Goal: Entertainment & Leisure: Consume media (video, audio)

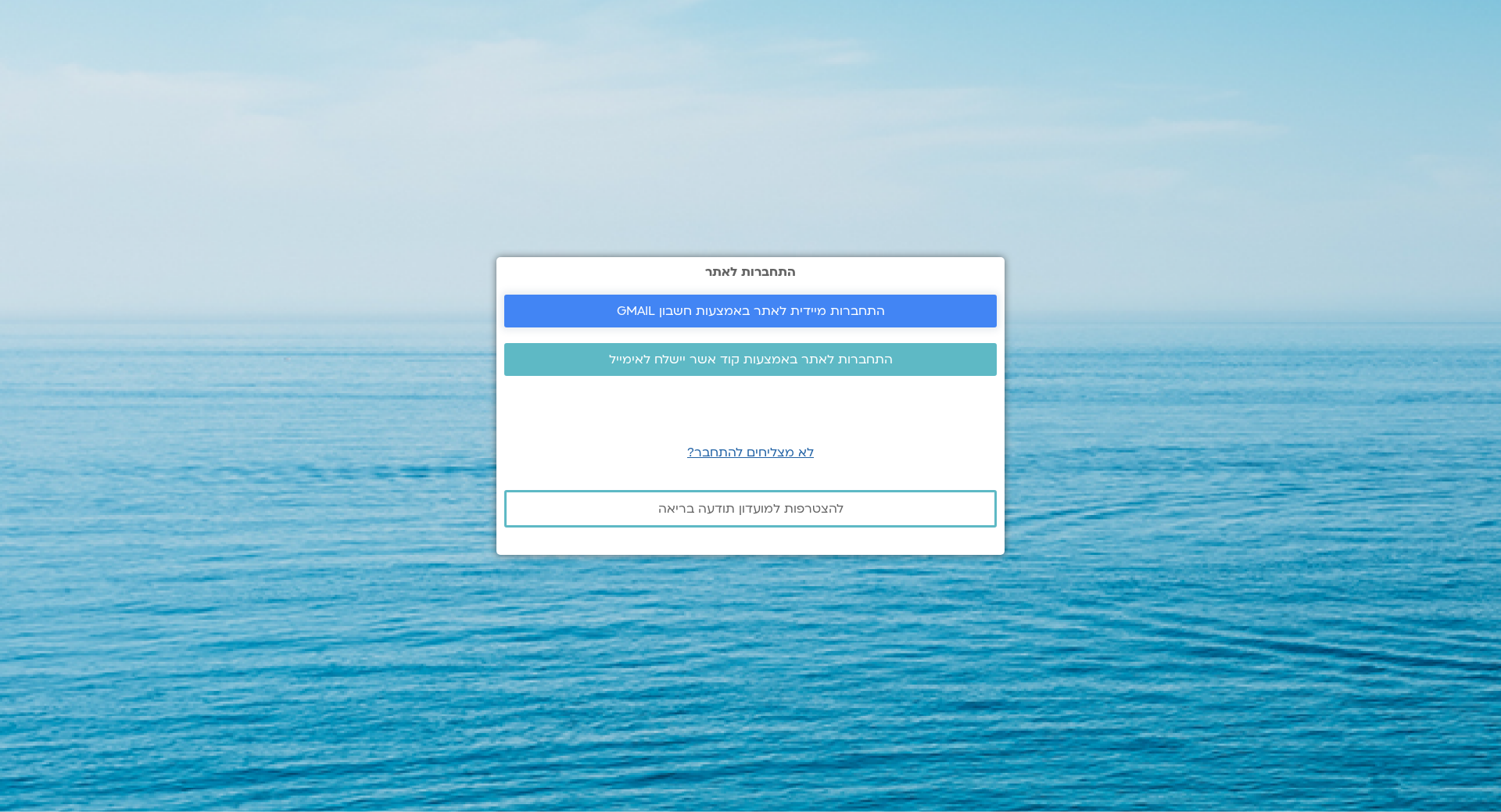
click at [730, 310] on span "התחברות מיידית לאתר באמצעות חשבון GMAIL" at bounding box center [751, 310] width 268 height 14
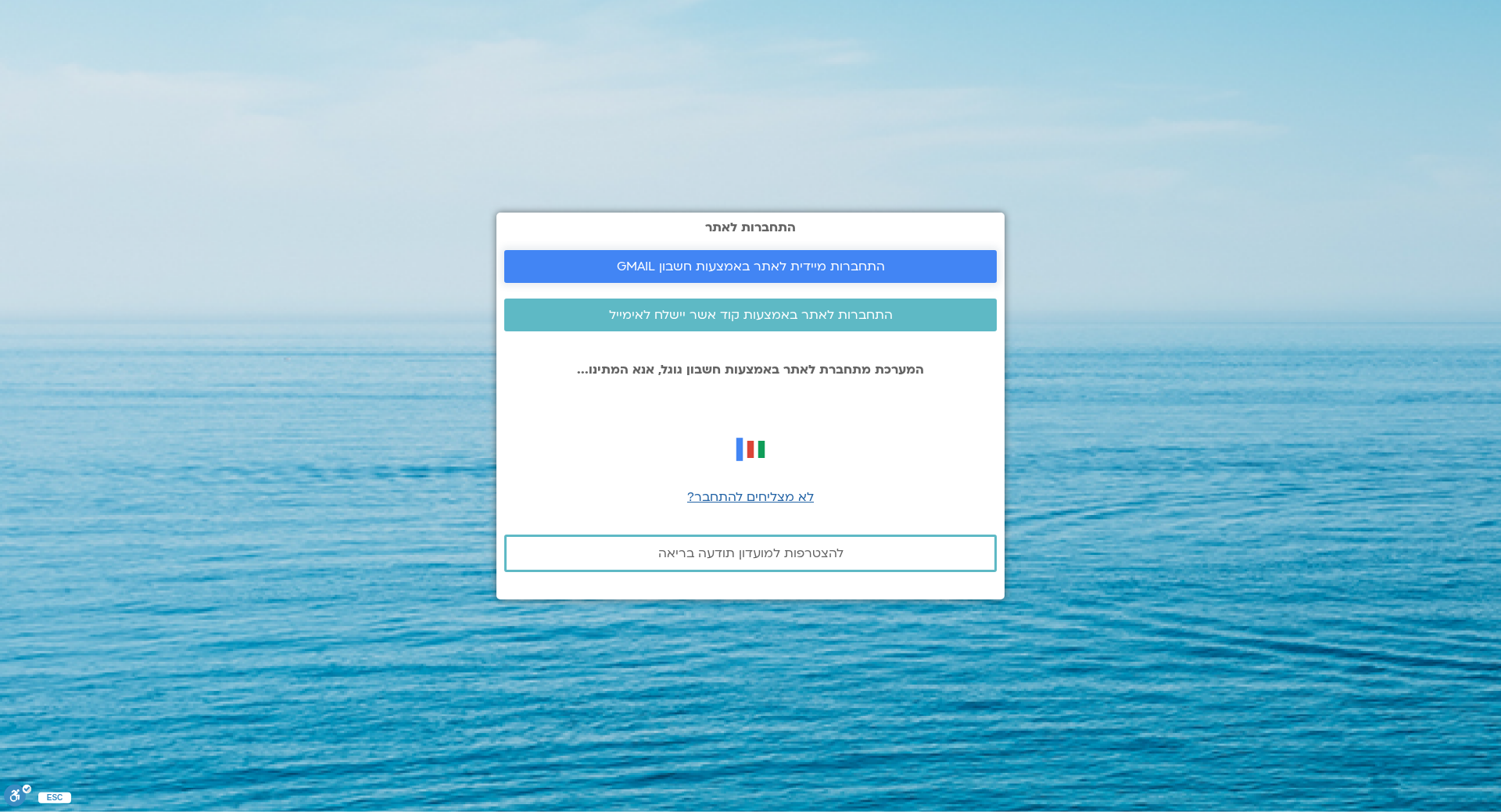
click at [722, 259] on span "התחברות מיידית לאתר באמצעות חשבון GMAIL" at bounding box center [751, 266] width 268 height 14
click at [725, 263] on span "התחברות מיידית לאתר באמצעות חשבון GMAIL" at bounding box center [751, 266] width 268 height 14
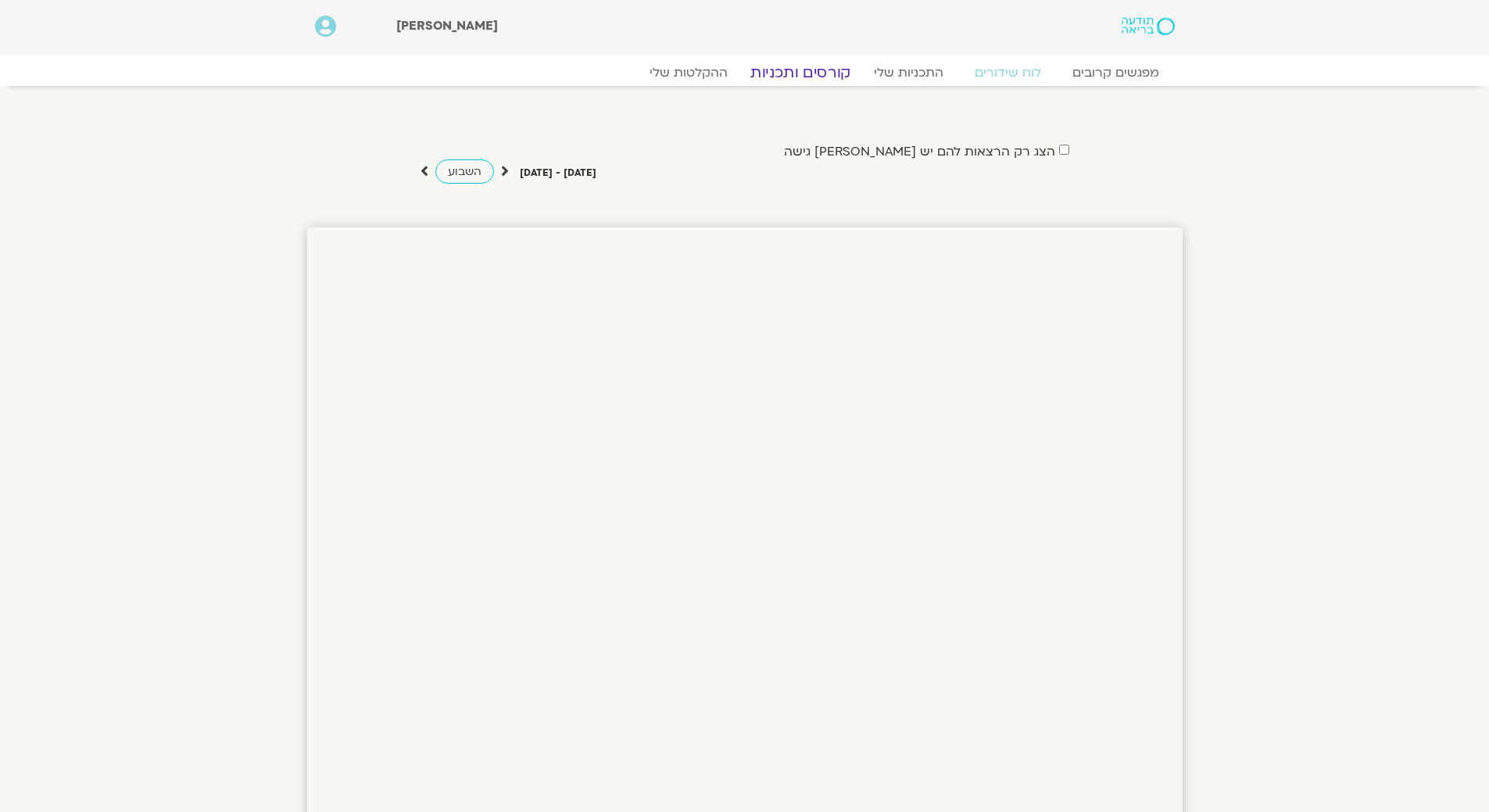
click at [800, 73] on link "קורסים ותכניות" at bounding box center [800, 72] width 138 height 18
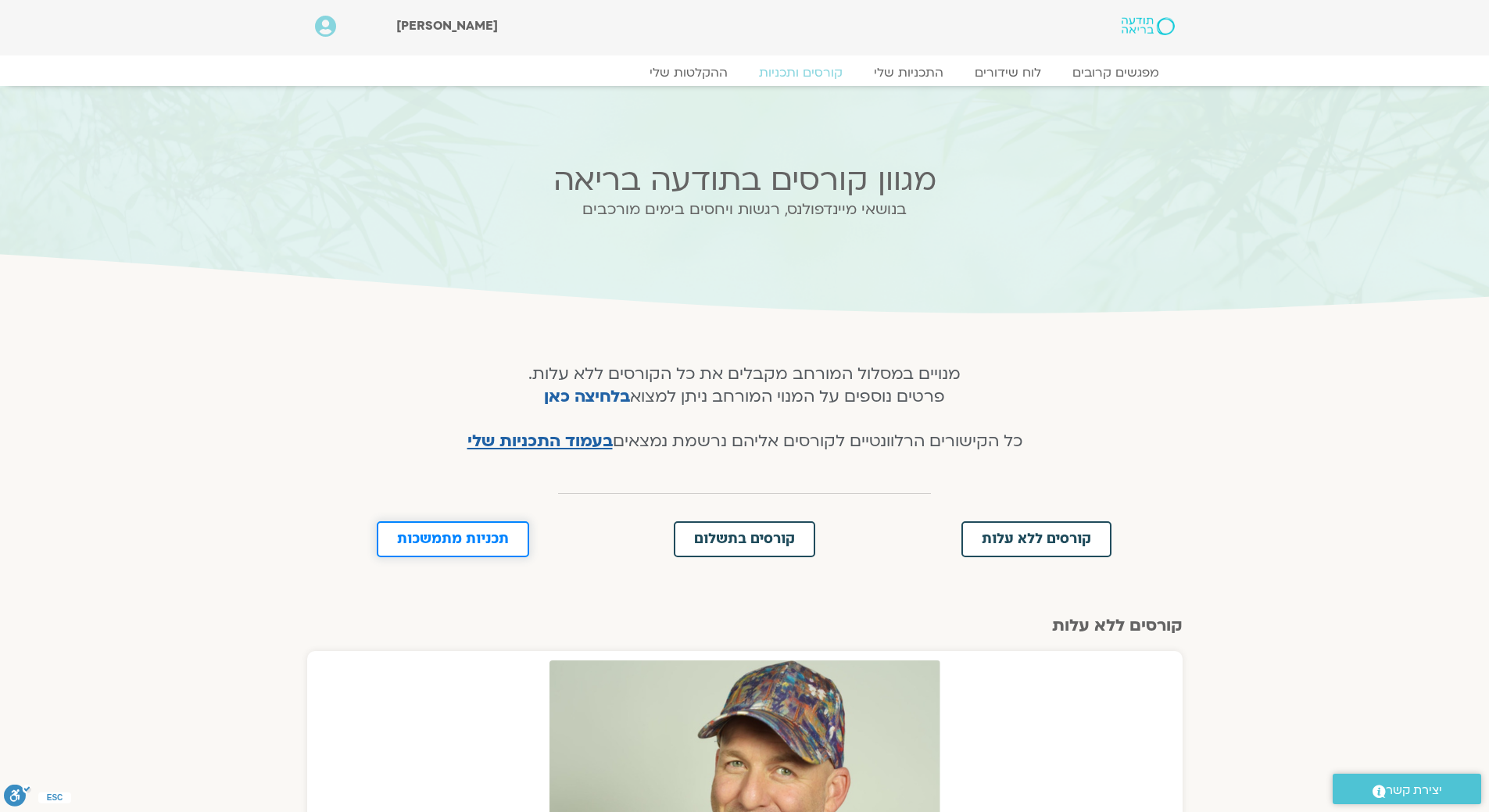
click at [472, 531] on link "תכניות מתמשכות" at bounding box center [453, 539] width 153 height 36
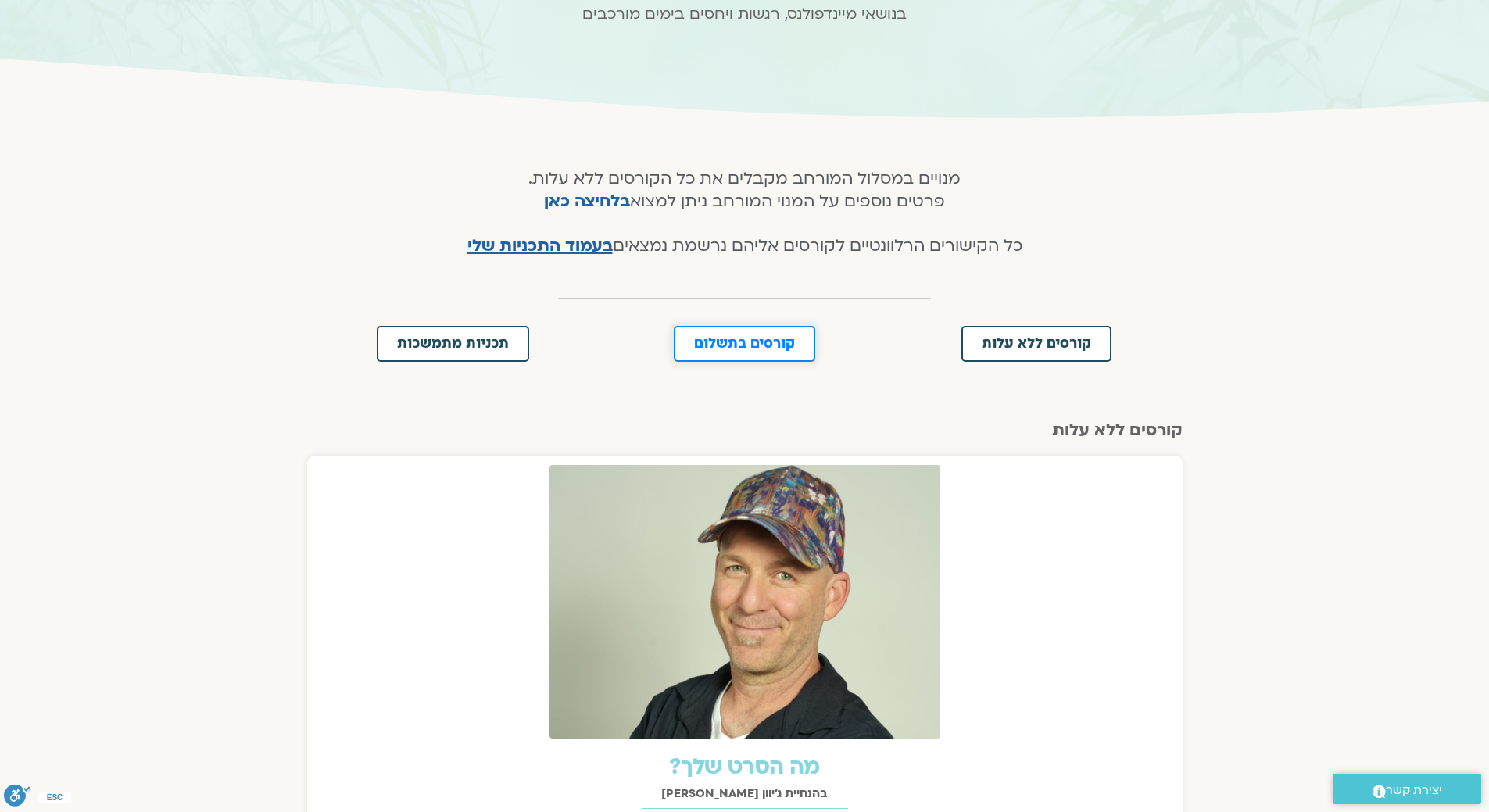
click at [755, 352] on link "קורסים בתשלום" at bounding box center [744, 344] width 142 height 36
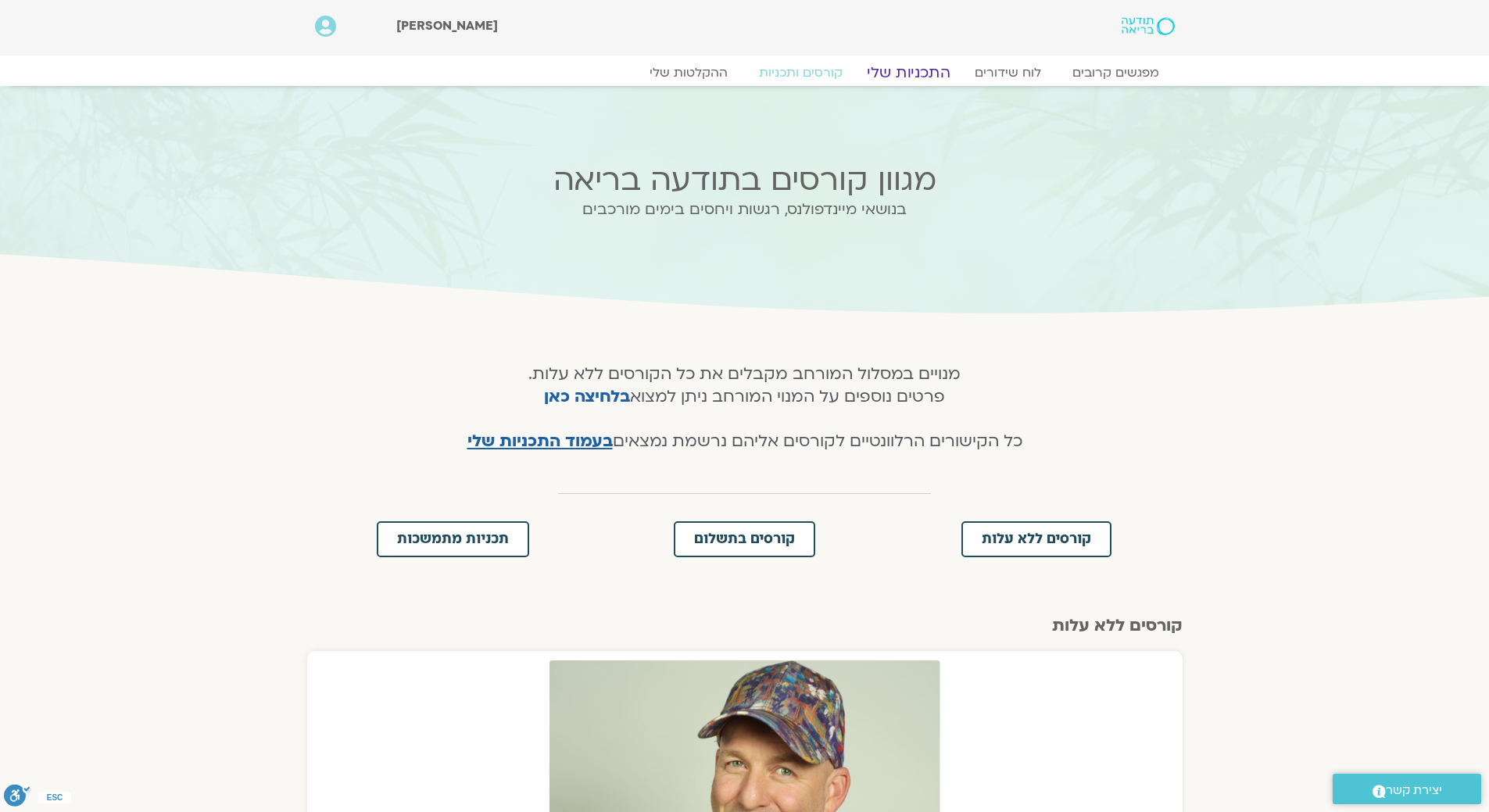
click at [919, 73] on link "התכניות שלי" at bounding box center [908, 72] width 121 height 18
click at [726, 60] on div "מפגשים קרובים לוח שידורים התכניות שלי קורסים ותכניות ההקלטות שלי מפגשים קרובים …" at bounding box center [745, 70] width 891 height 30
click at [699, 75] on link "ההקלטות שלי" at bounding box center [689, 72] width 132 height 18
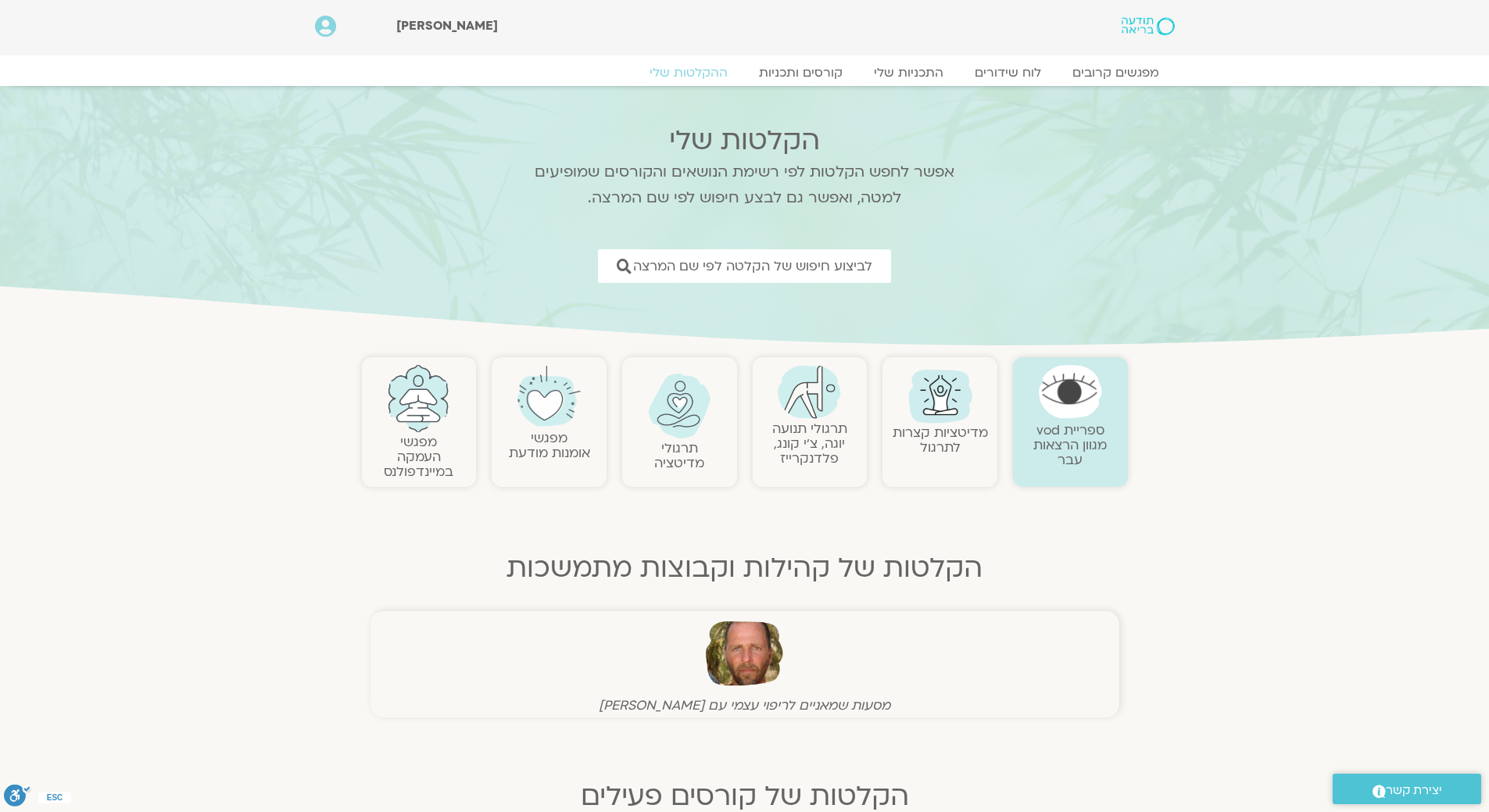
click at [411, 439] on link "מפגשי העמקה במיינדפולנס" at bounding box center [418, 456] width 70 height 48
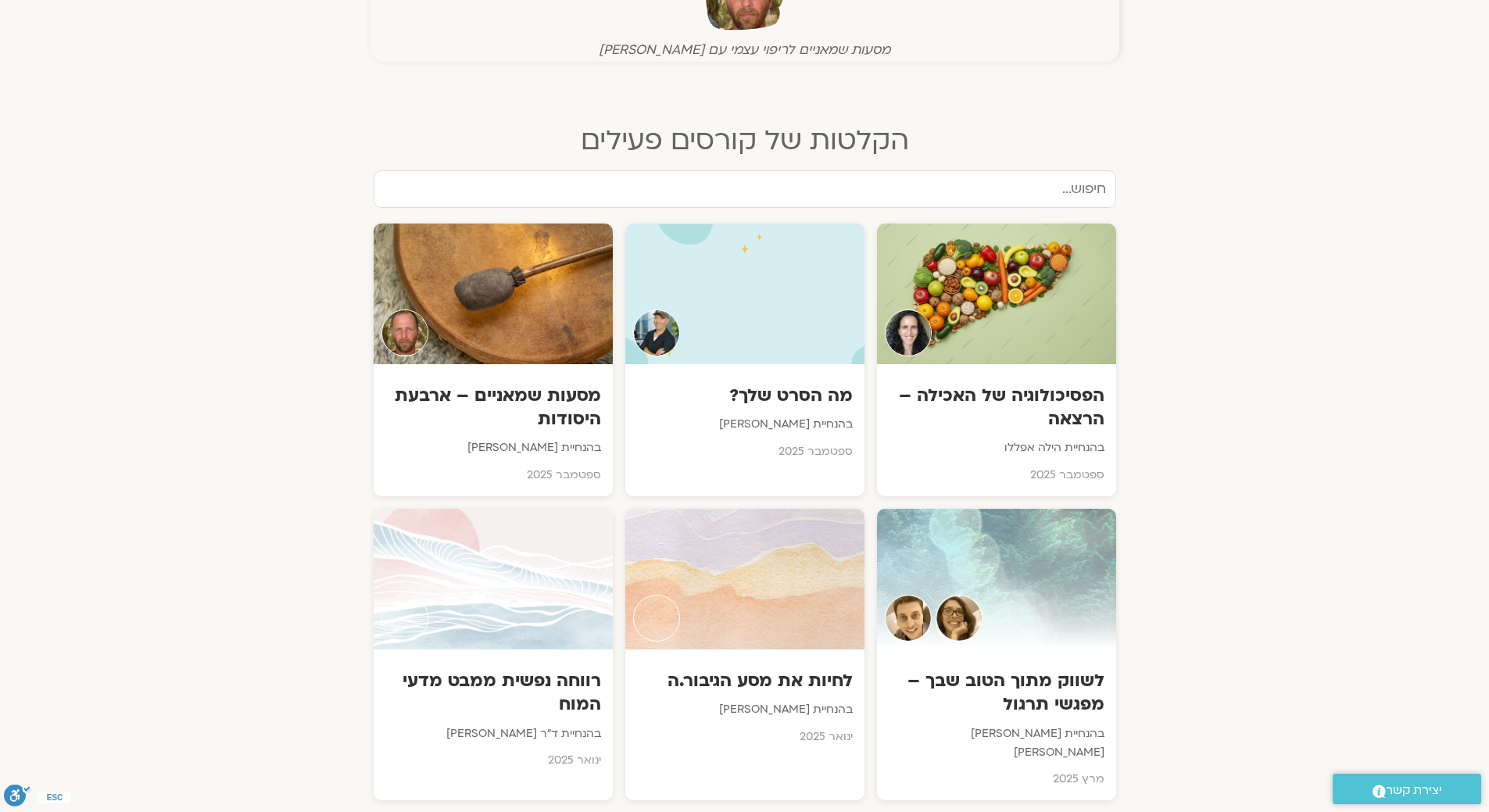
scroll to position [703, 0]
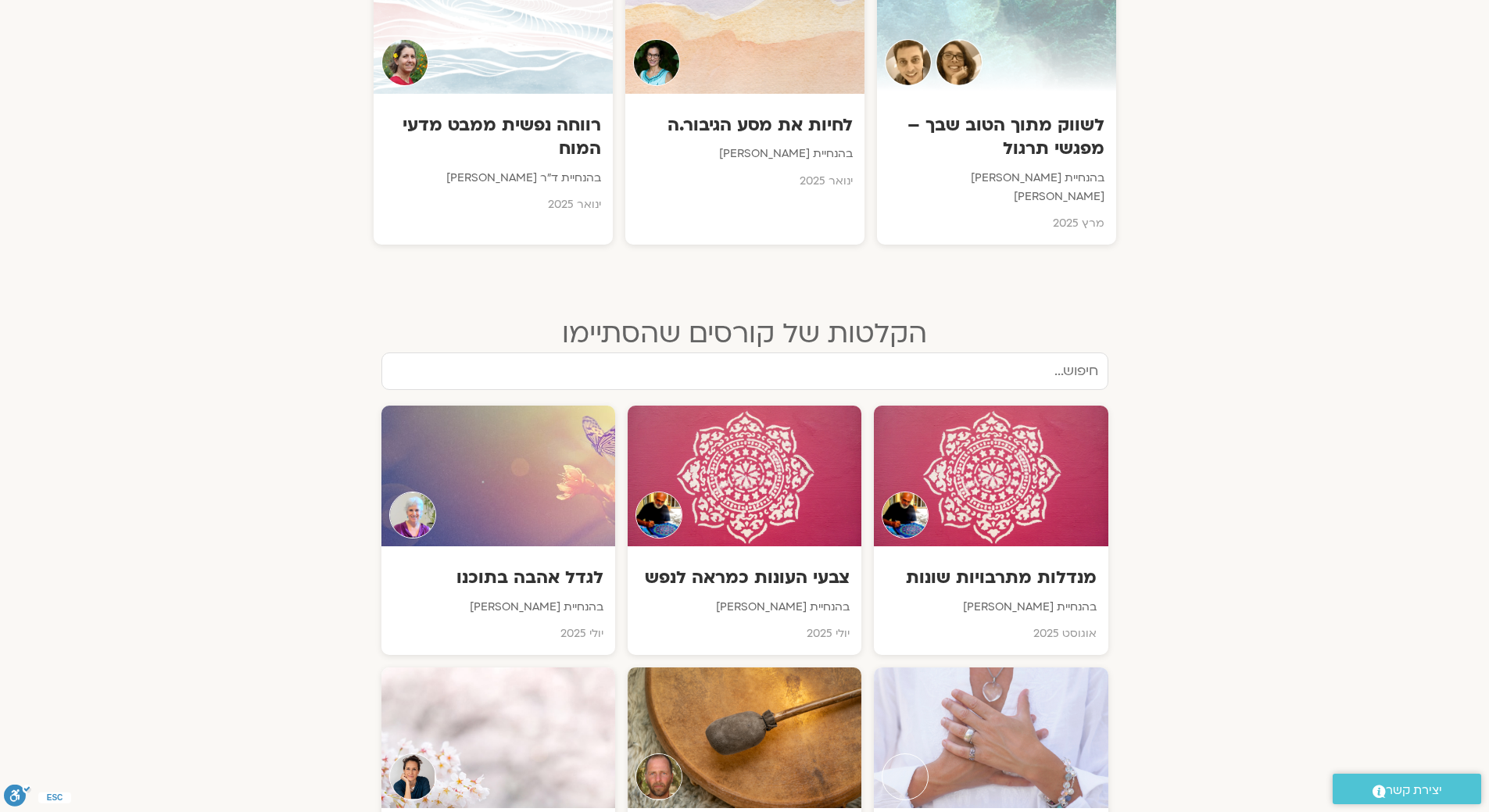
scroll to position [1243, 0]
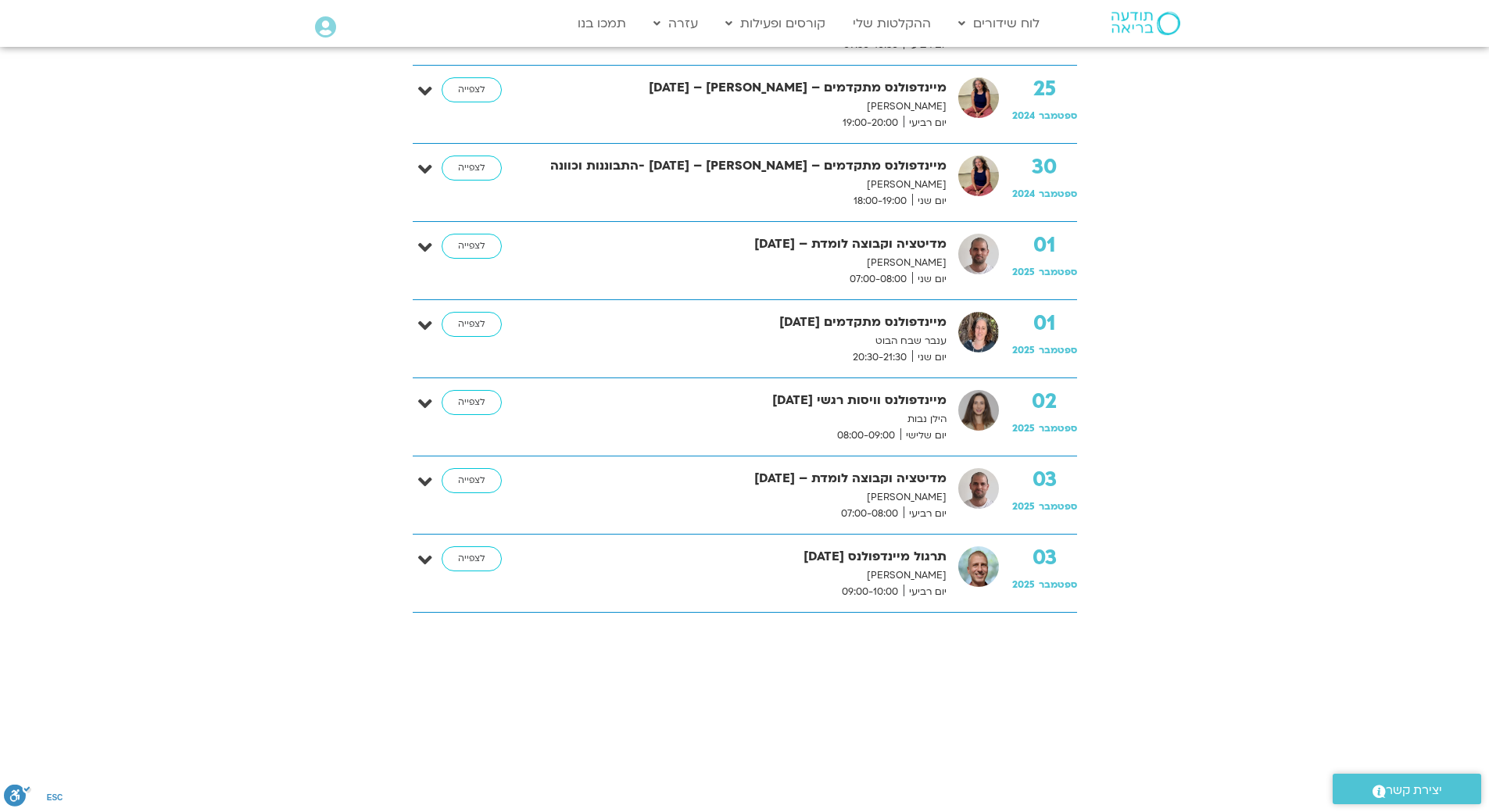
scroll to position [1329, 0]
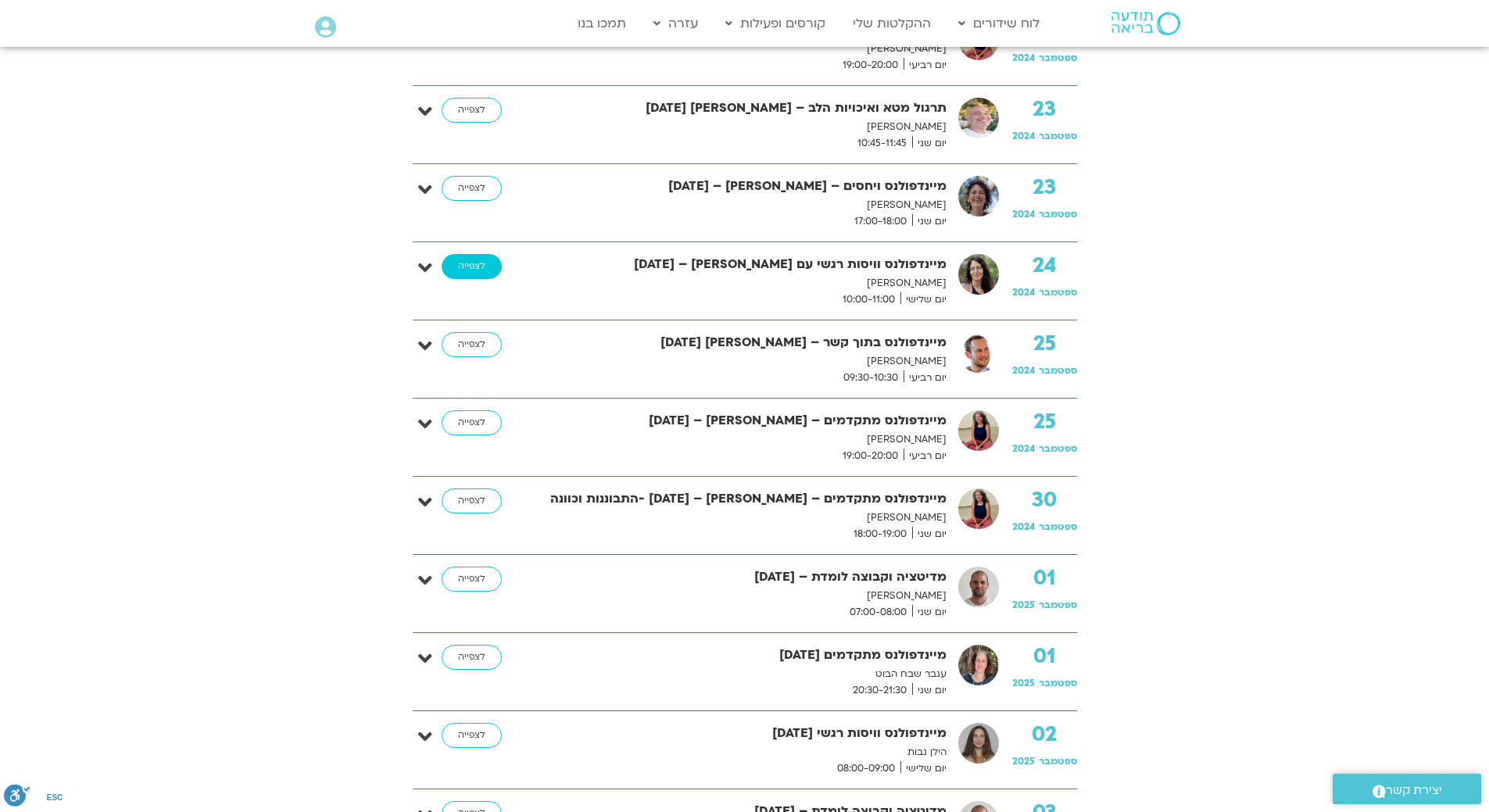
click at [456, 272] on link "לצפייה" at bounding box center [471, 267] width 60 height 25
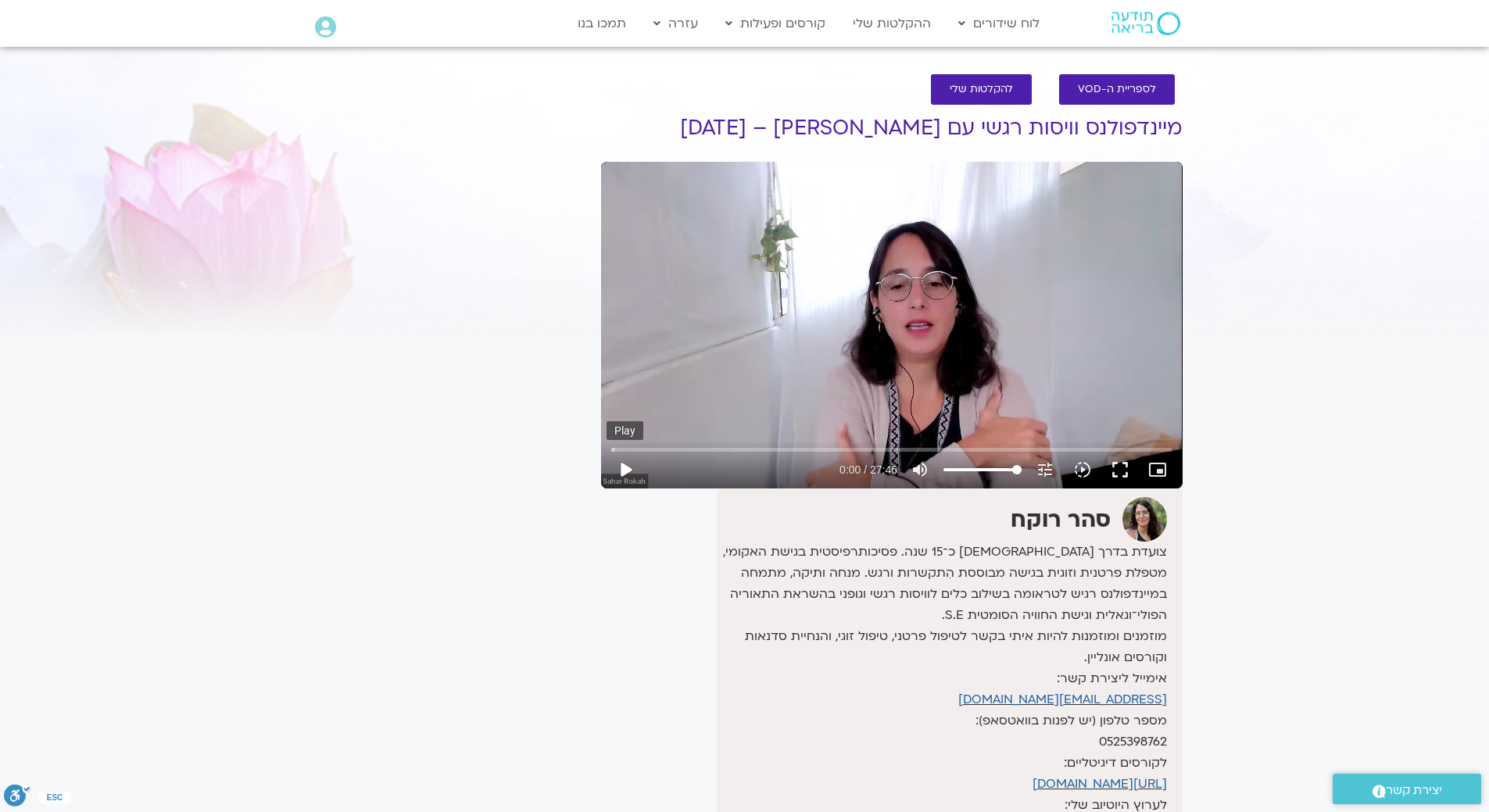
click at [623, 466] on button "play_arrow" at bounding box center [625, 470] width 38 height 38
type input "18.554239"
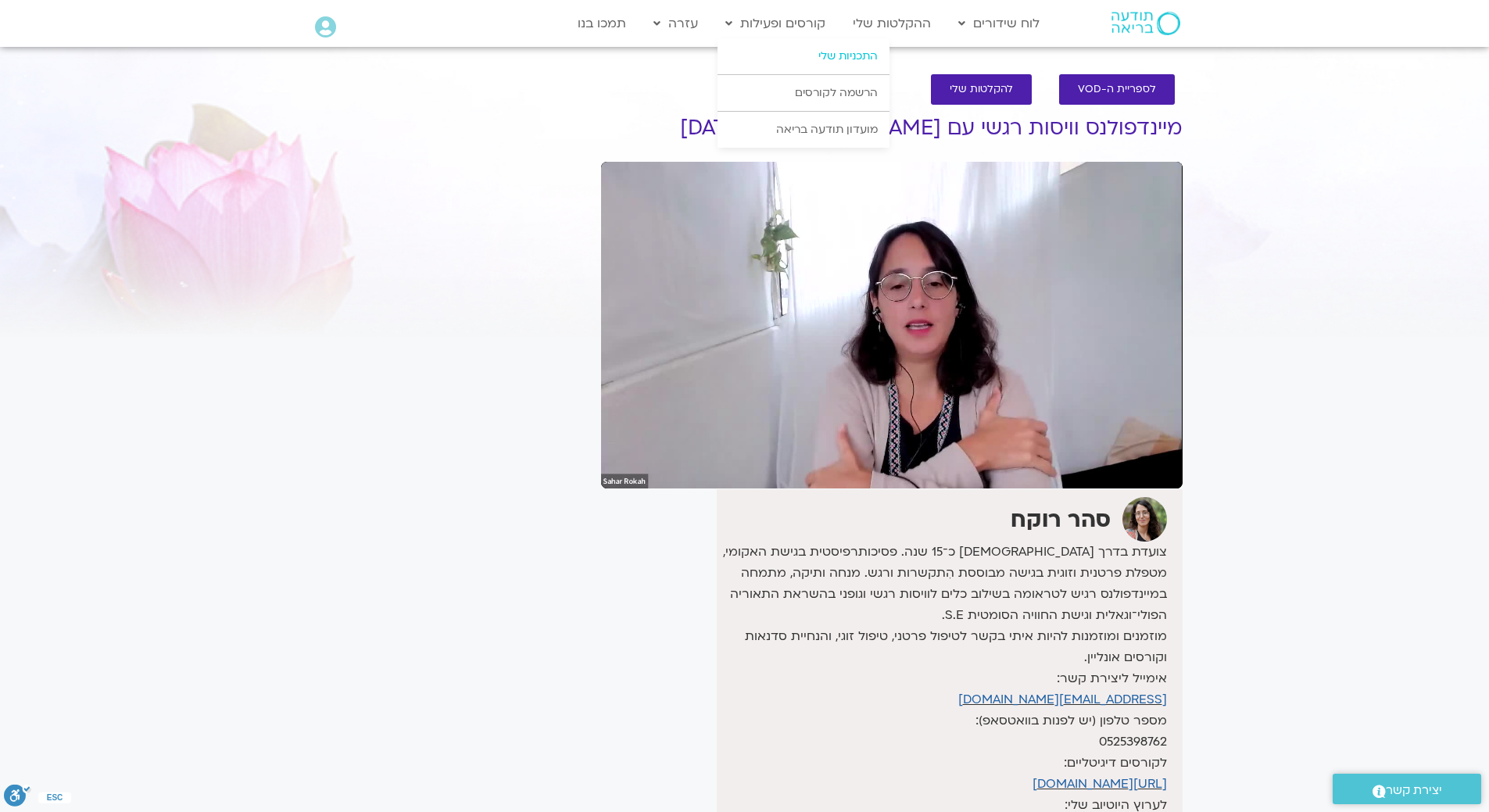
click at [840, 61] on link "התכניות שלי" at bounding box center [803, 56] width 172 height 36
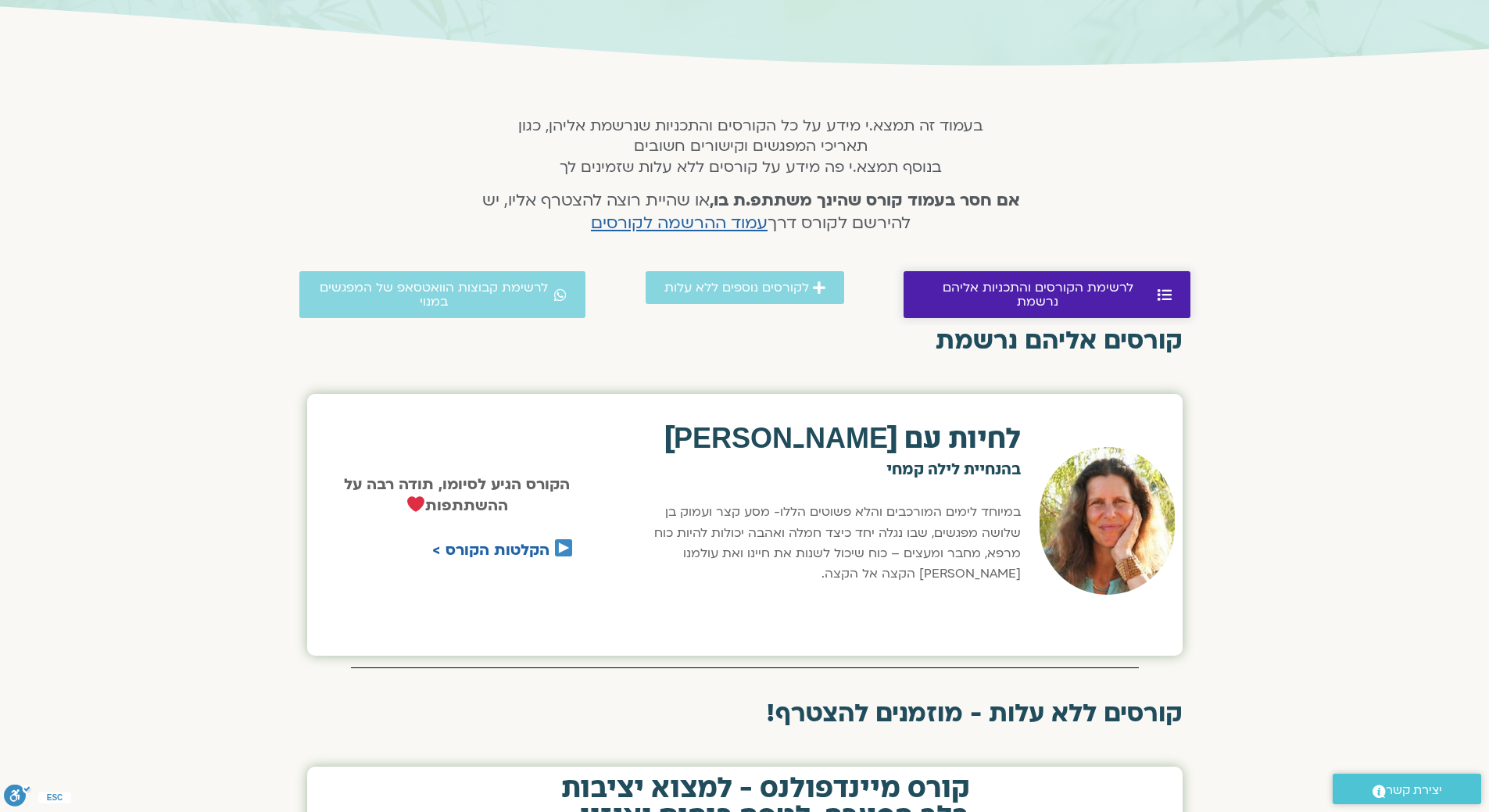
click at [987, 288] on span "לרשימת הקורסים והתכניות אליהם נרשמת" at bounding box center [1038, 294] width 232 height 29
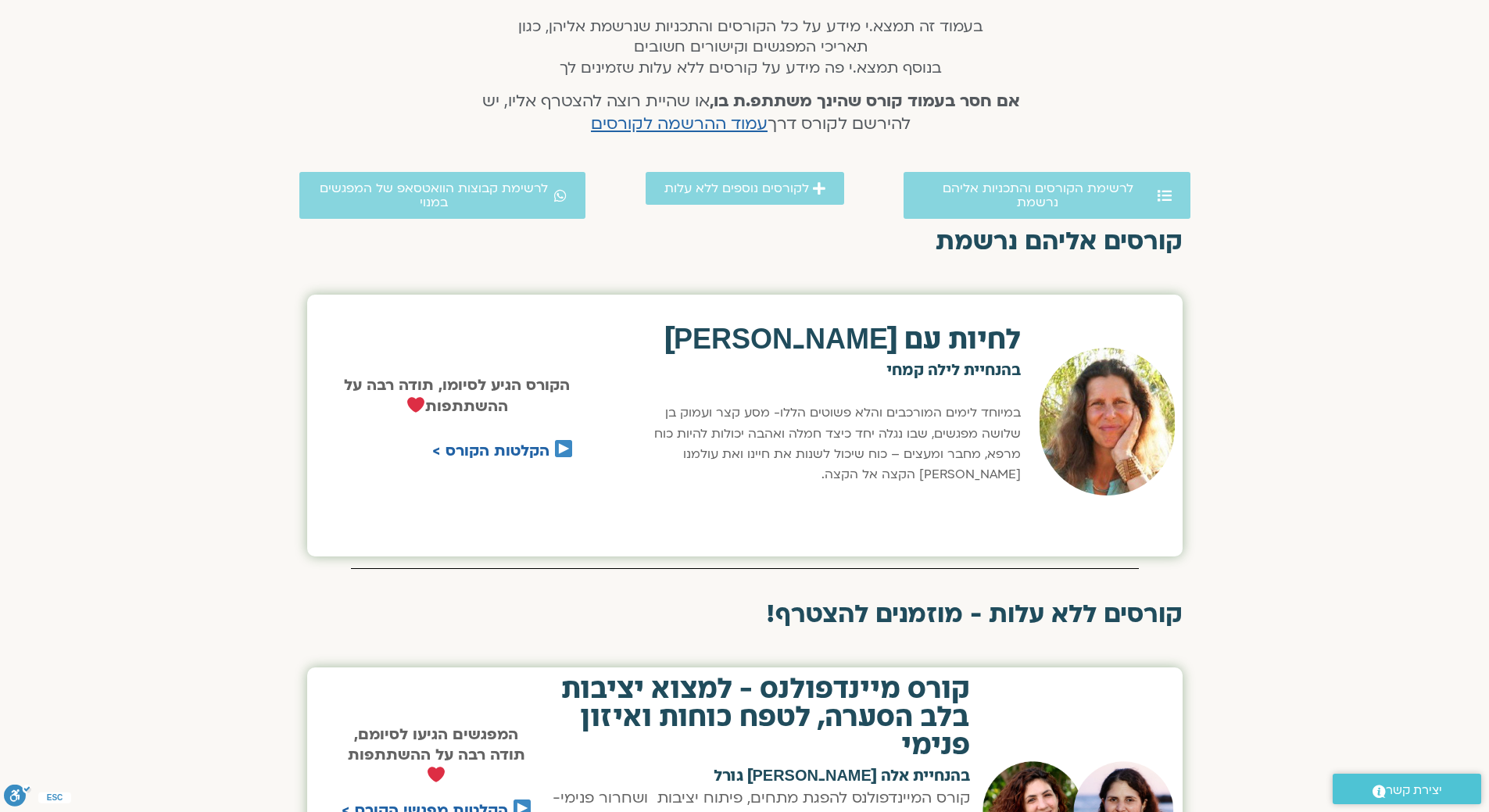
scroll to position [557, 0]
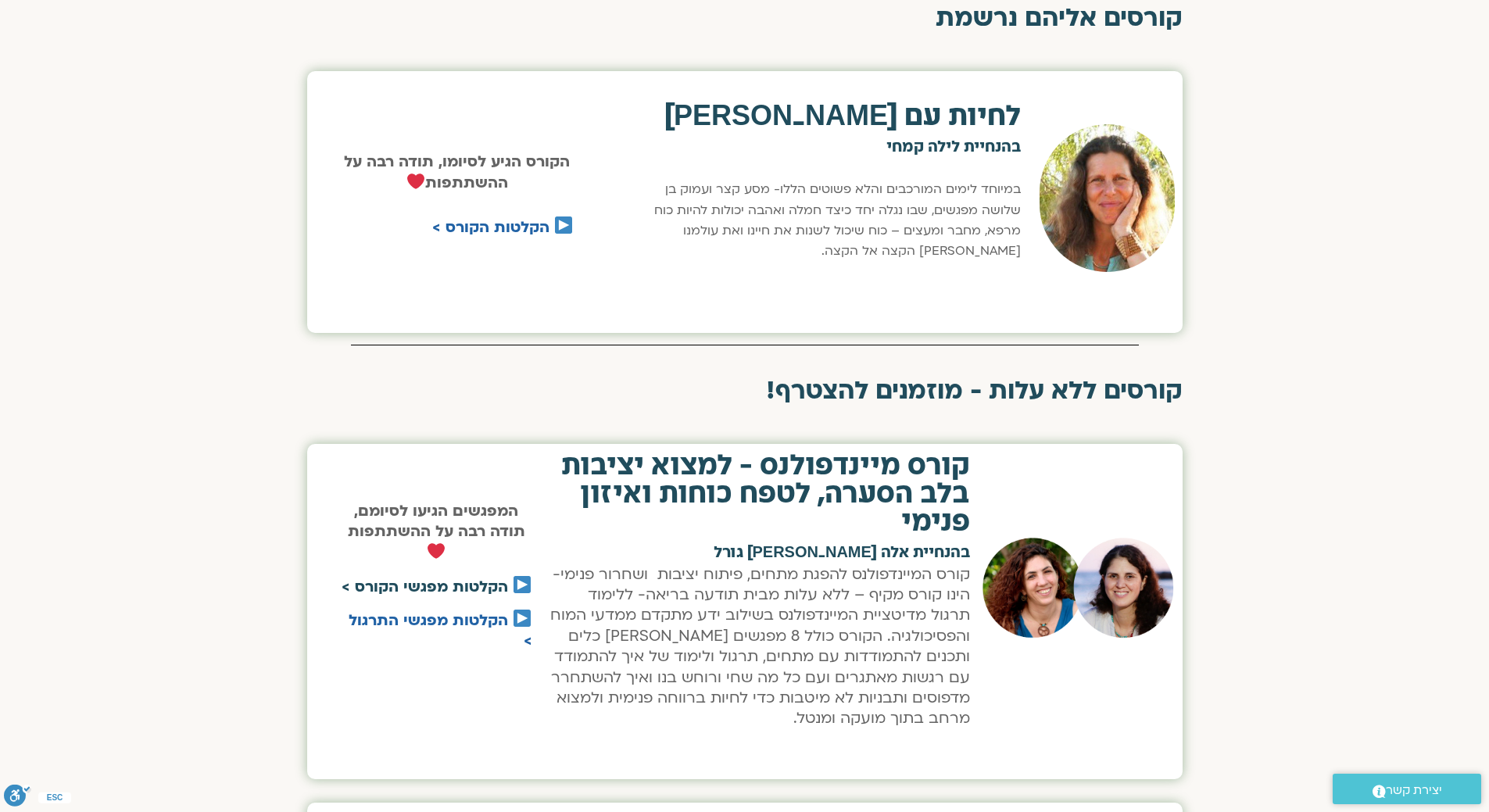
click at [452, 582] on link "הקלטות מפגשי הקורס >" at bounding box center [424, 587] width 166 height 20
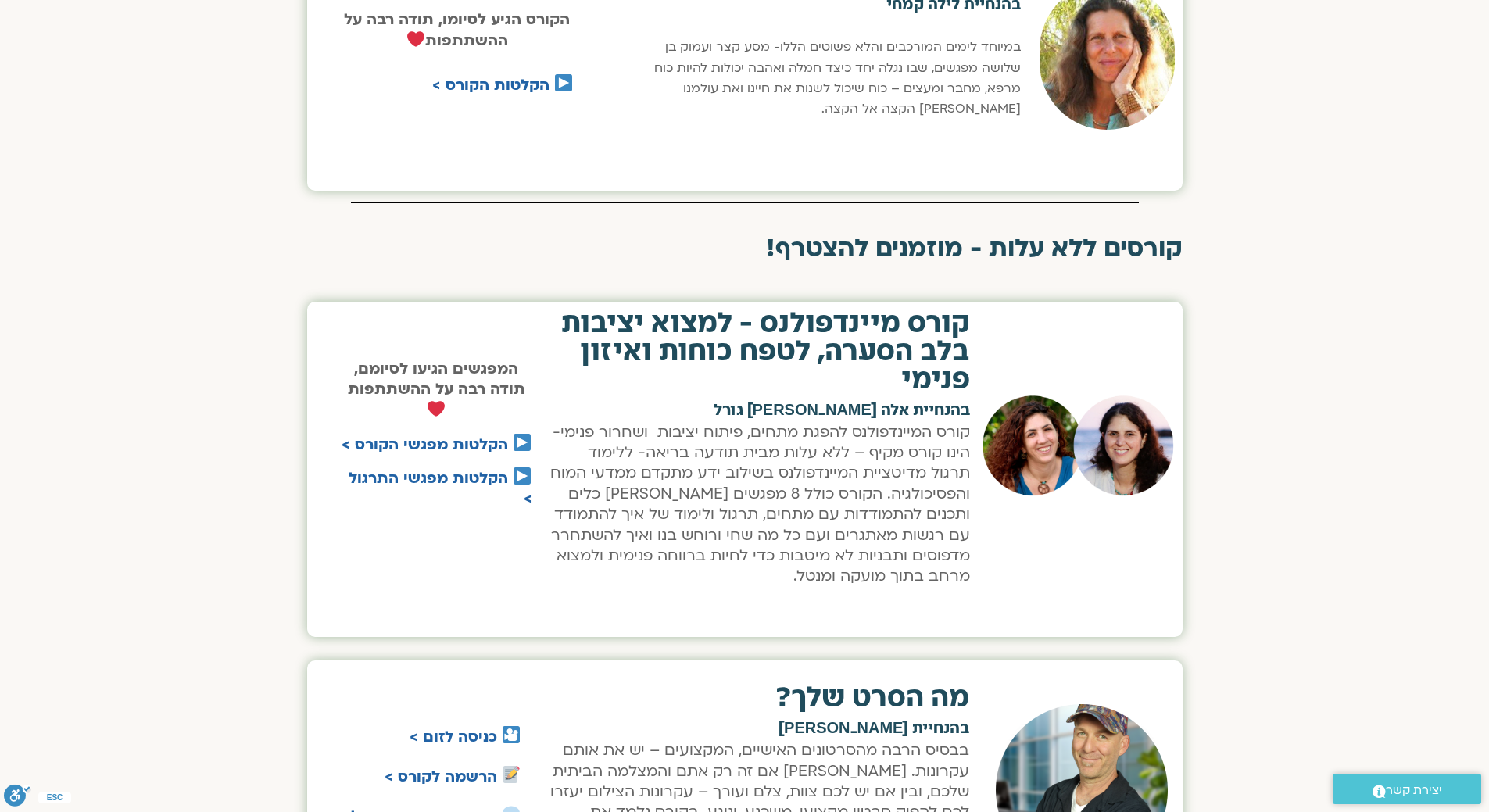
scroll to position [714, 0]
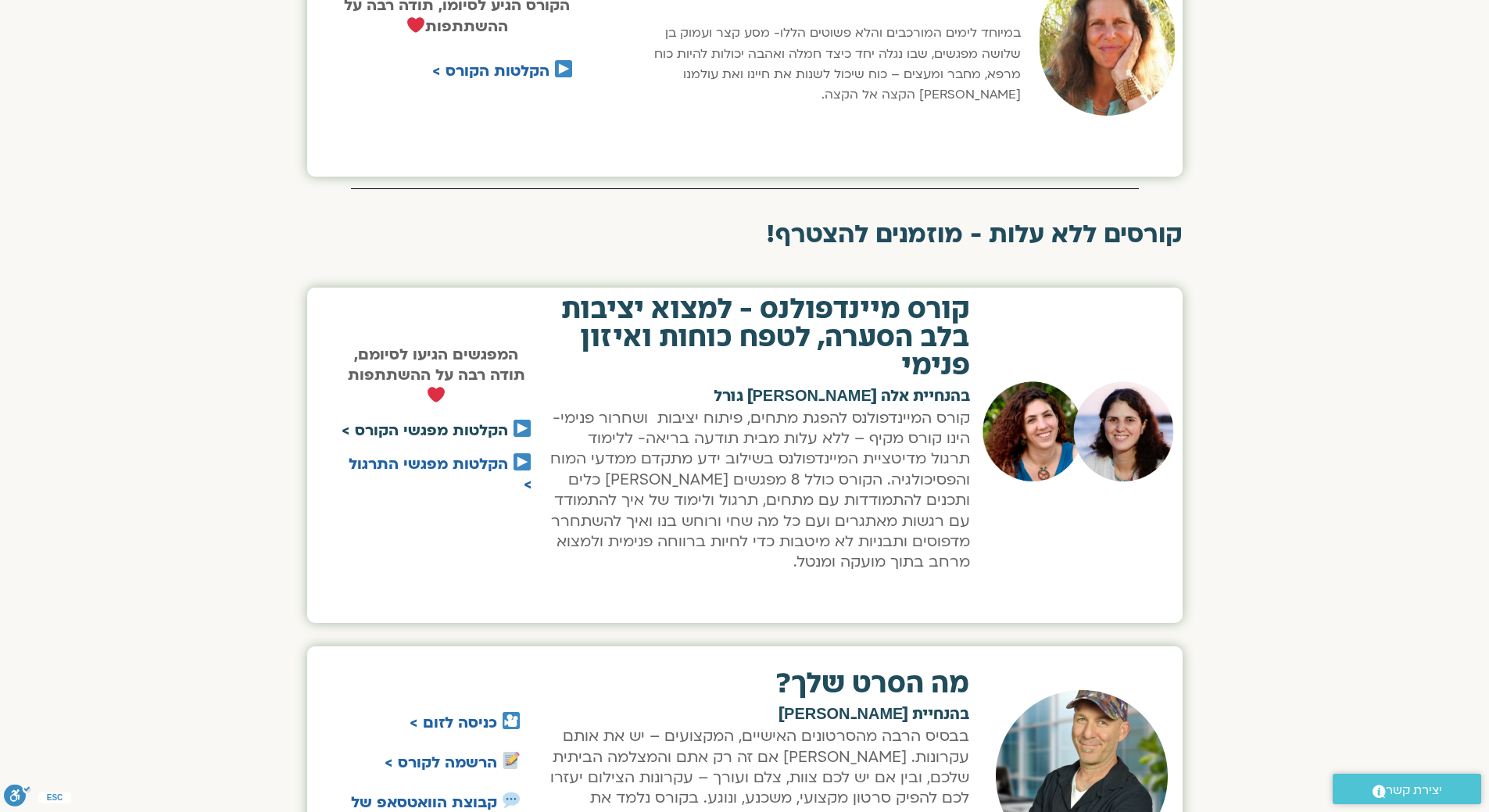
click at [446, 422] on link "הקלטות מפגשי הקורס >" at bounding box center [424, 430] width 166 height 20
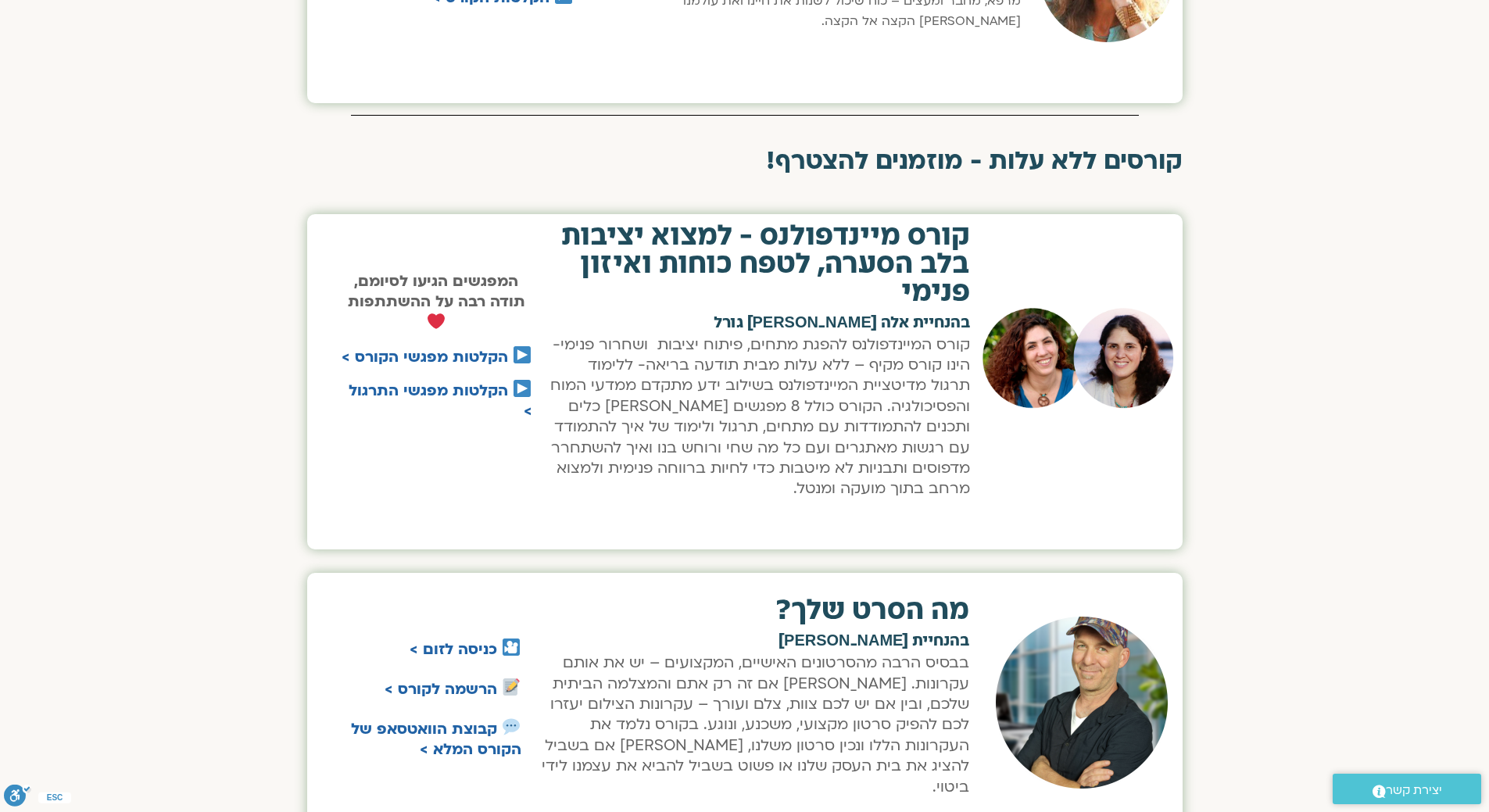
scroll to position [635, 0]
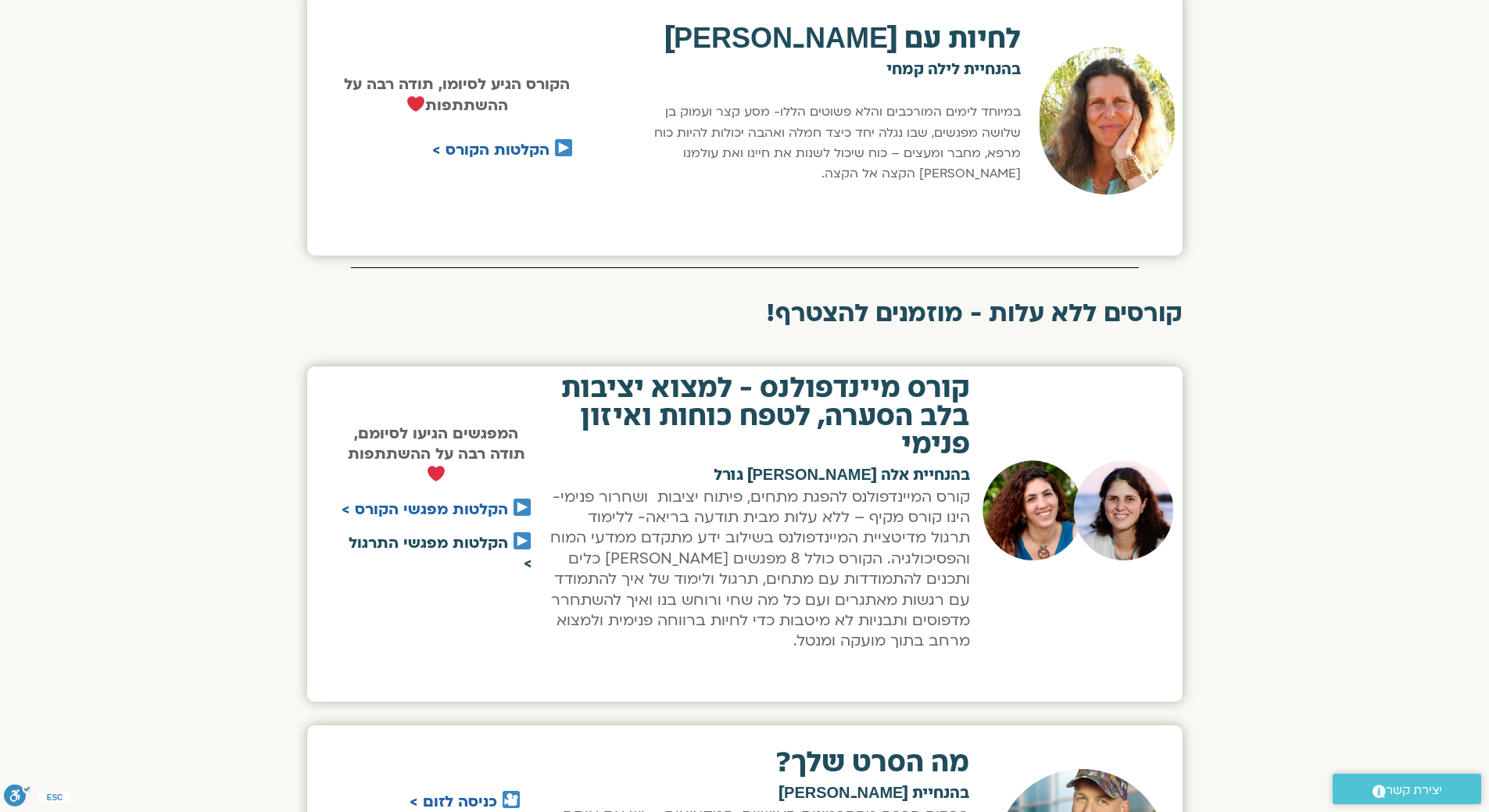
click at [463, 543] on link "הקלטות מפגשי התרגול >" at bounding box center [440, 553] width 184 height 40
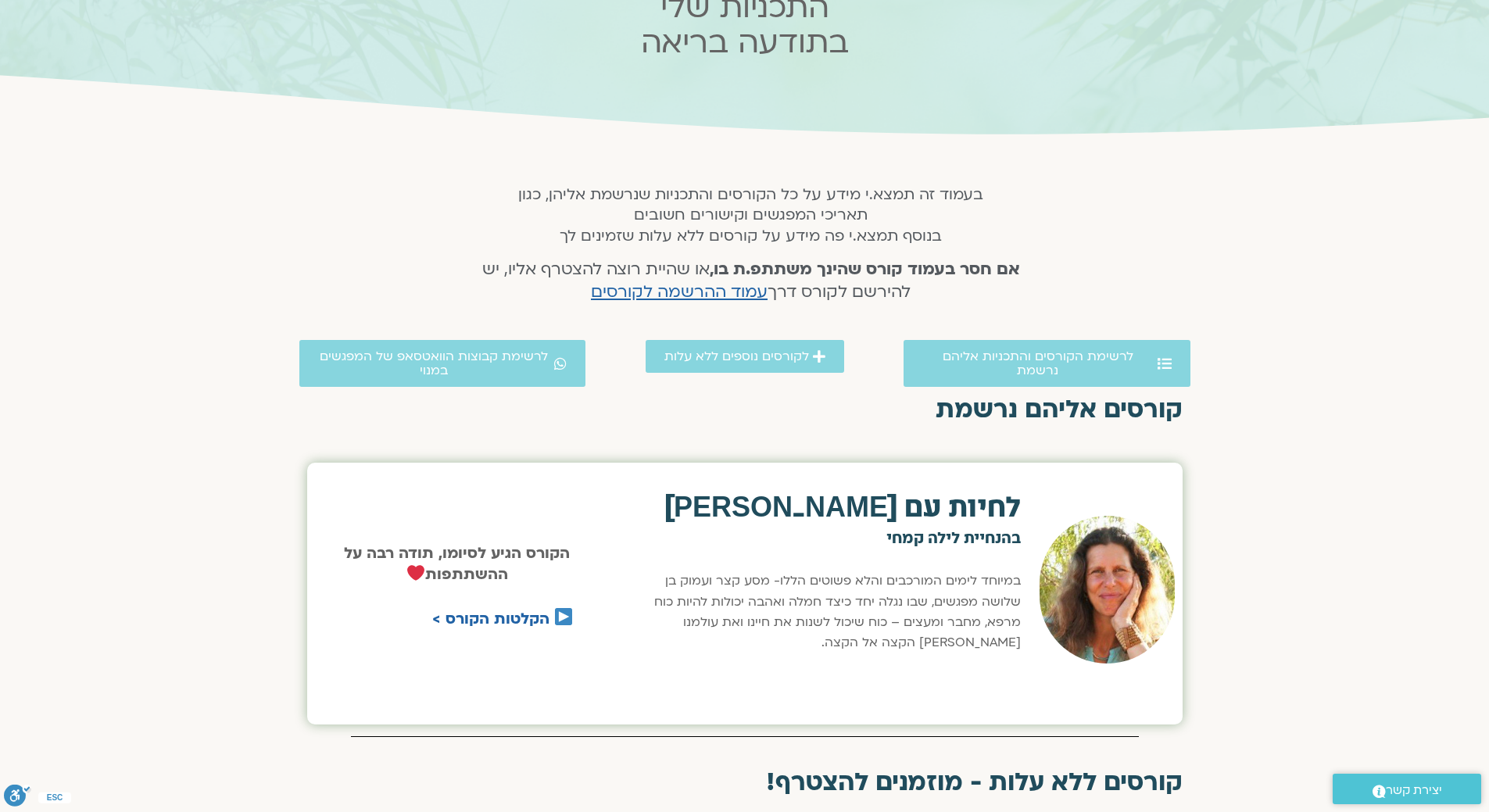
scroll to position [0, 0]
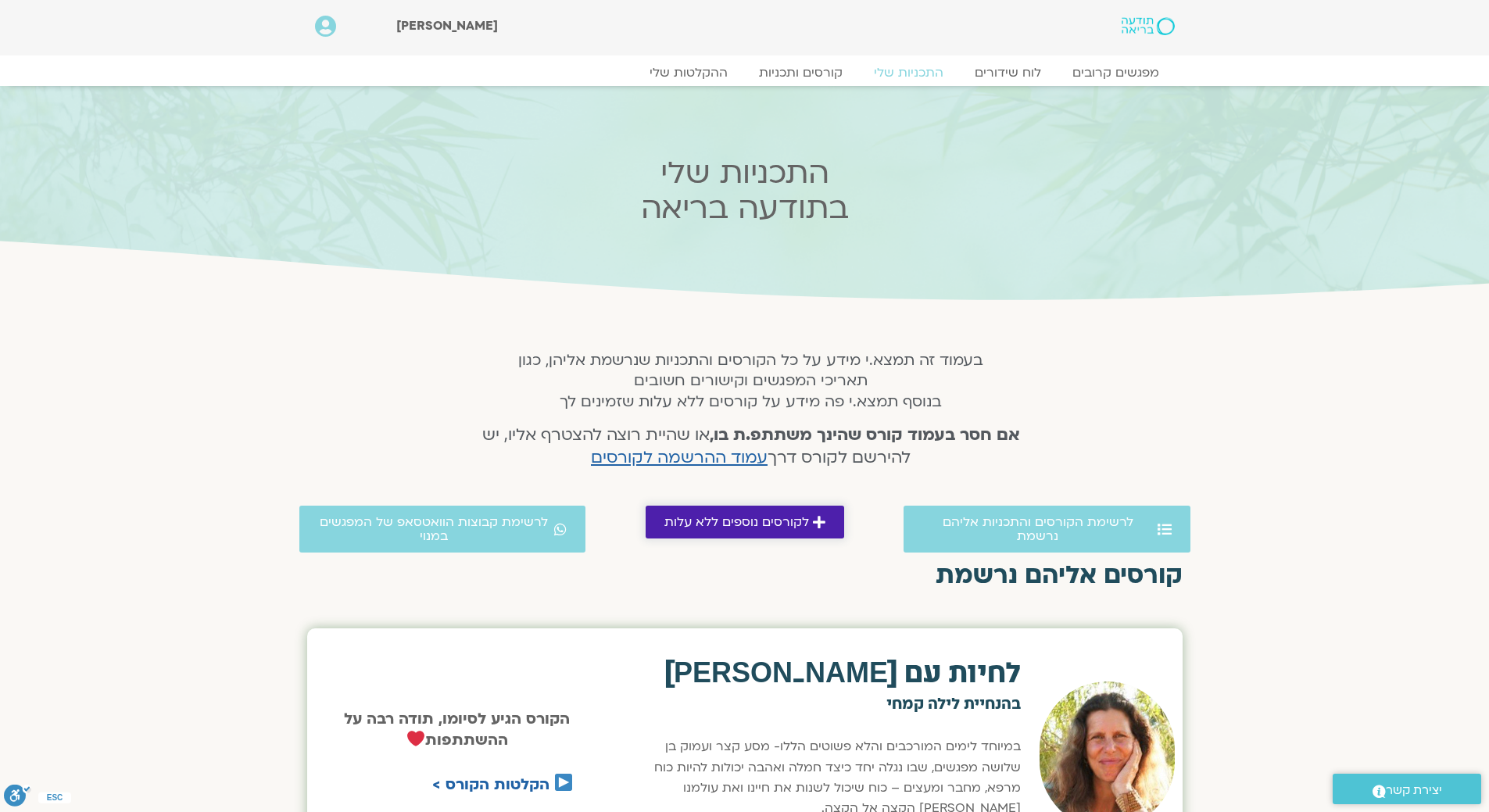
click at [795, 519] on span "לקורסים נוספים ללא עלות" at bounding box center [737, 522] width 144 height 14
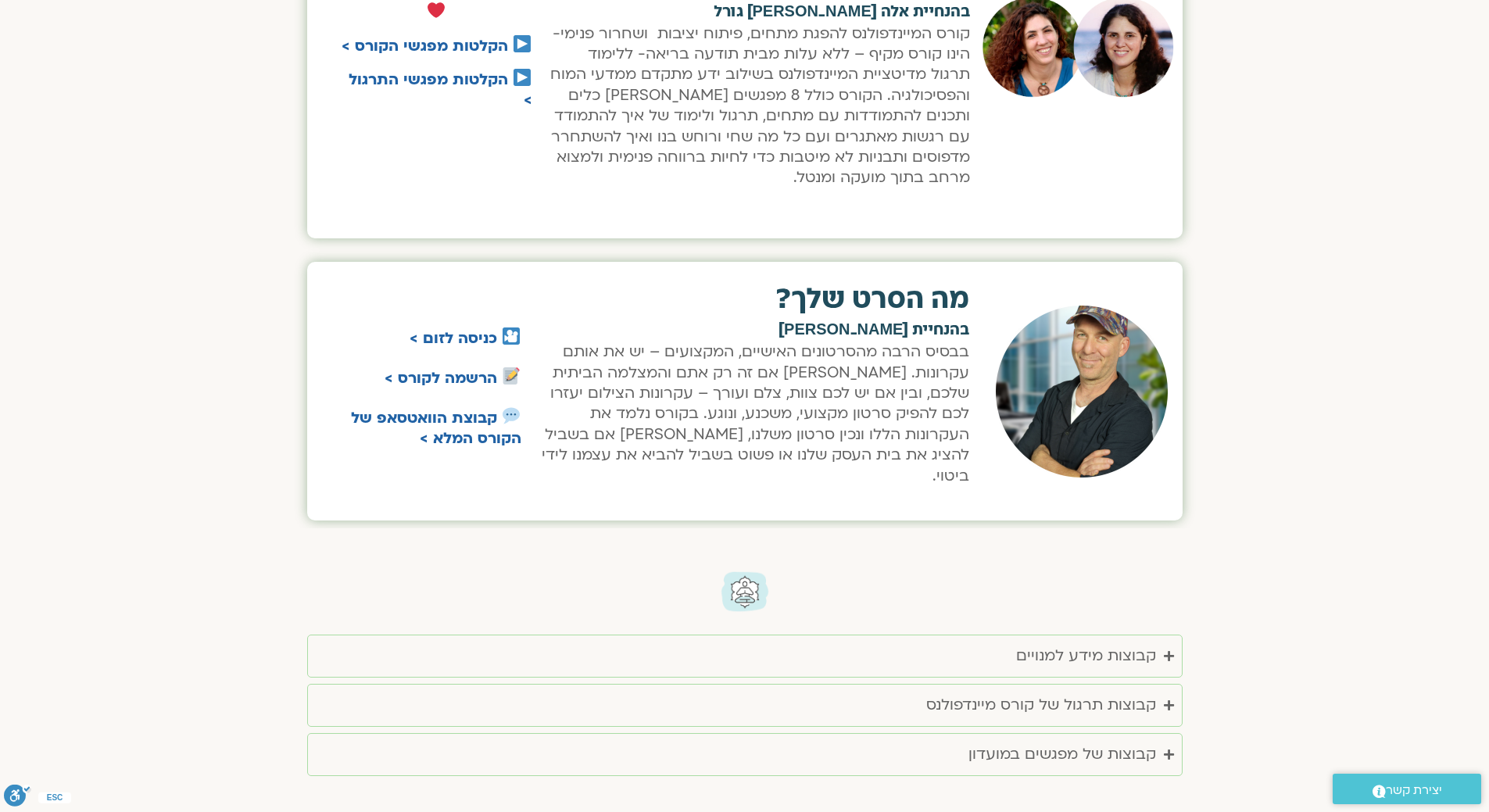
scroll to position [1399, 0]
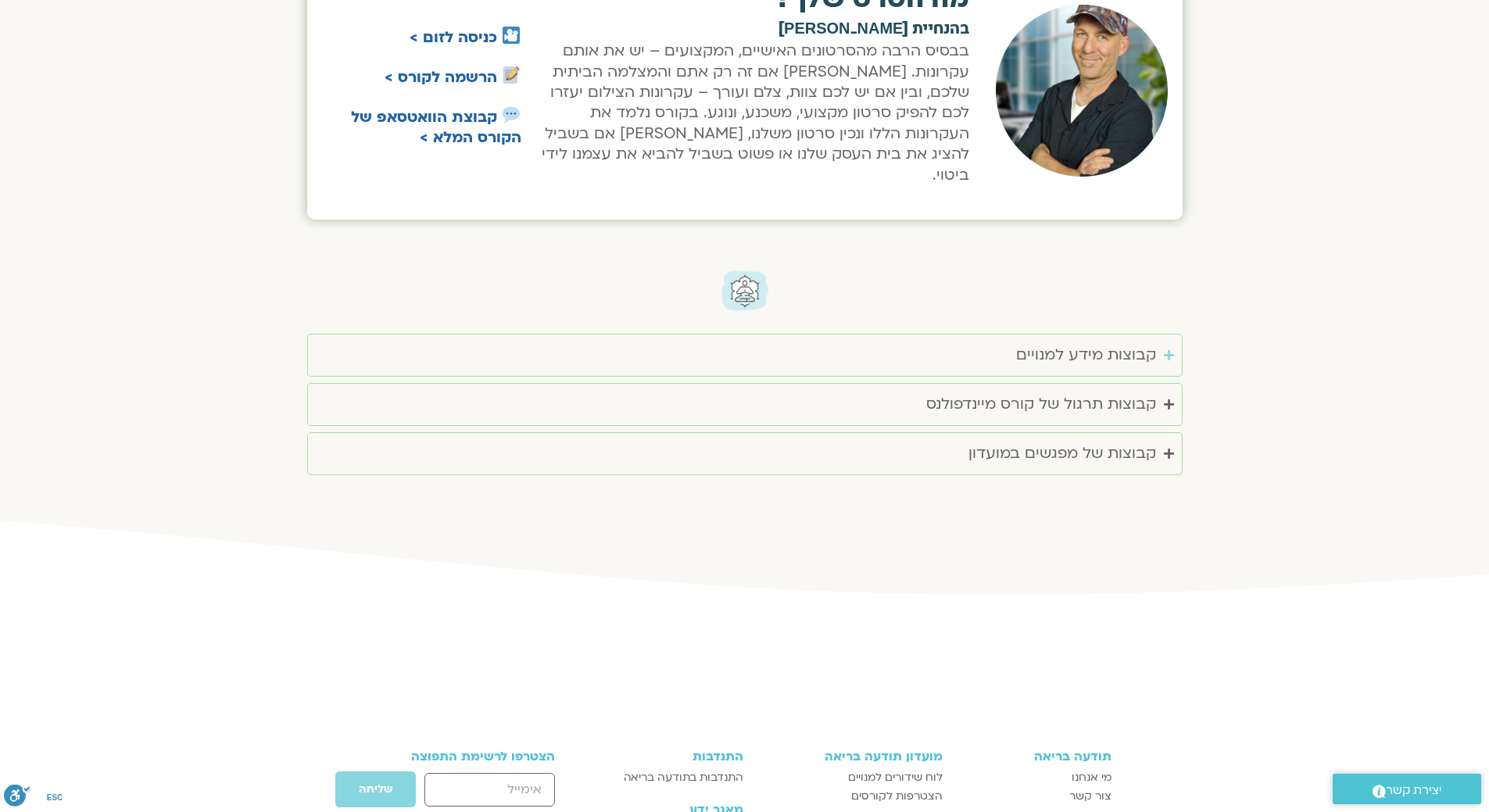
click at [1033, 342] on div "קבוצות מידע למנויים" at bounding box center [1086, 355] width 140 height 26
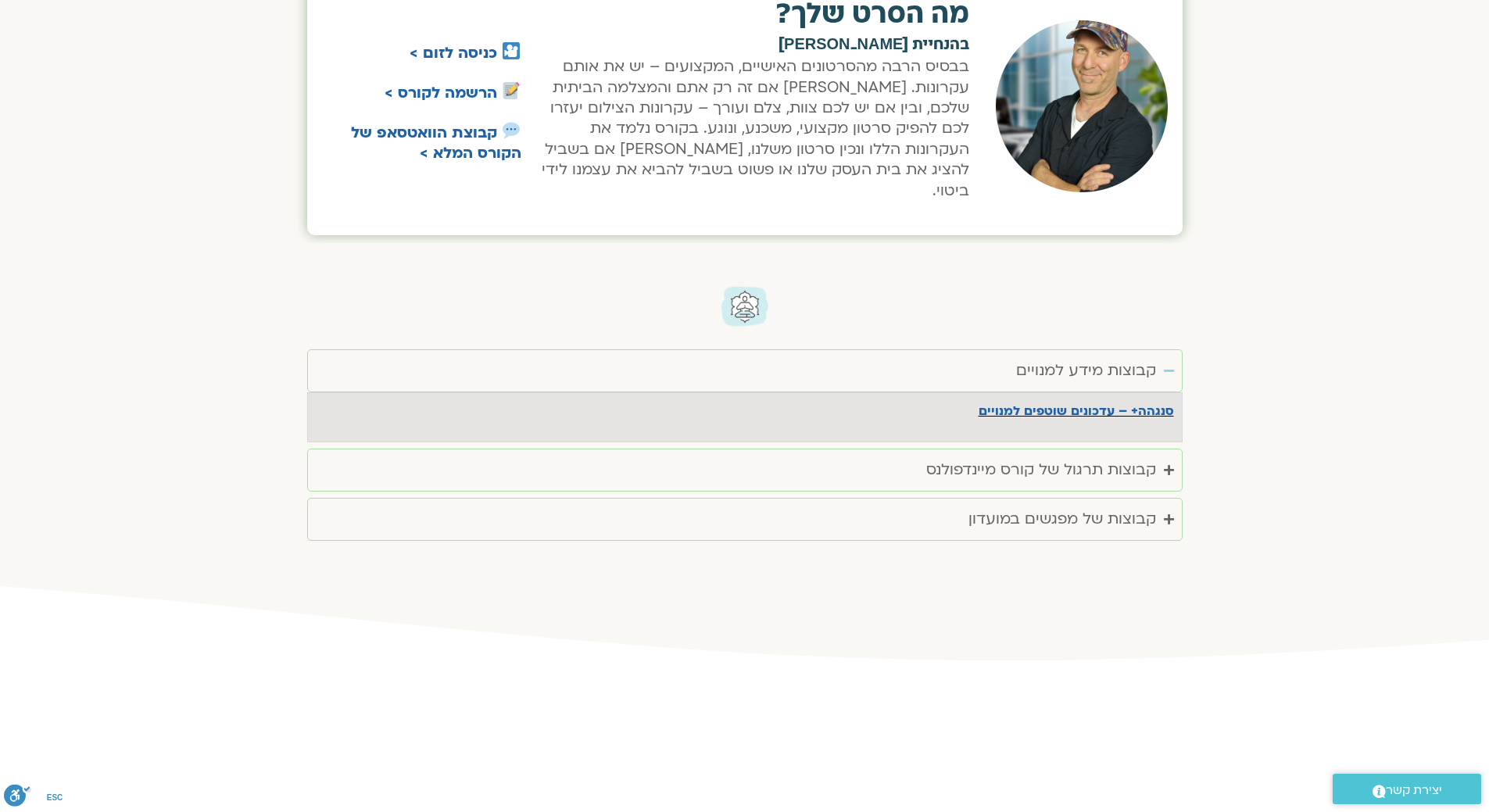
scroll to position [1477, 0]
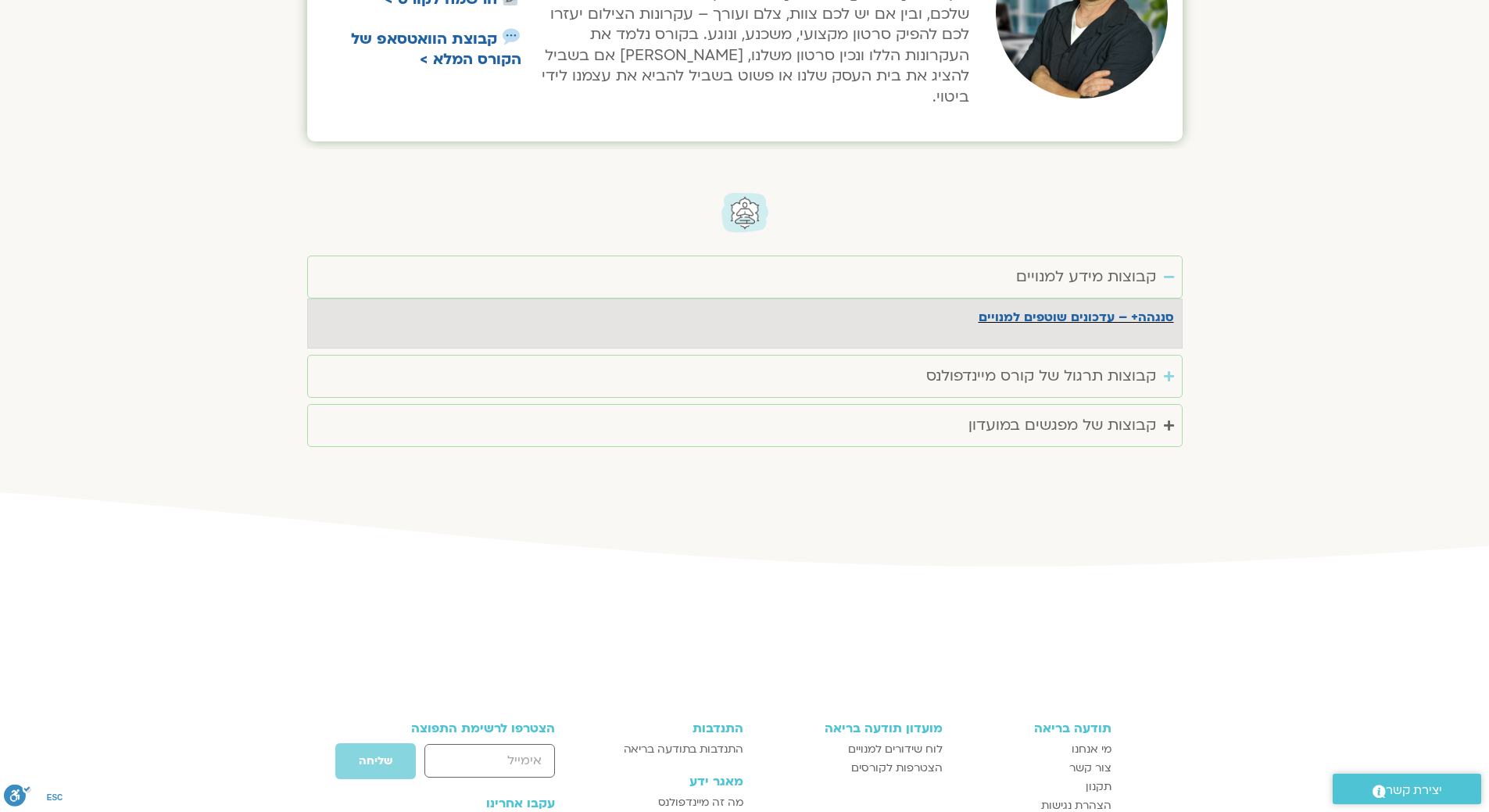
click at [1060, 363] on div "קבוצות תרגול של קורס מיינדפולנס" at bounding box center [1041, 376] width 230 height 26
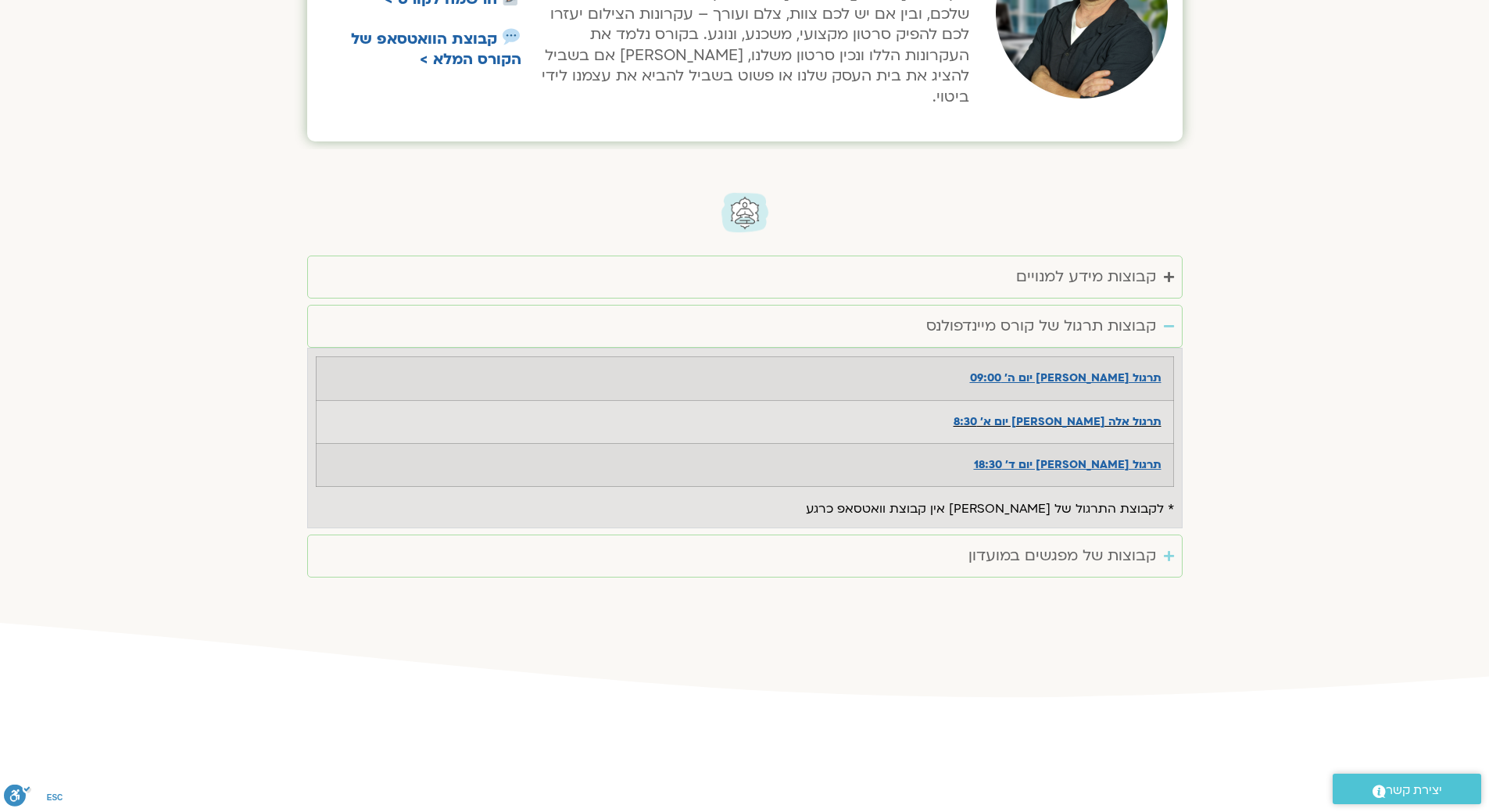
click at [1083, 544] on div "קבוצות של מפגשים במועדון" at bounding box center [1062, 556] width 188 height 26
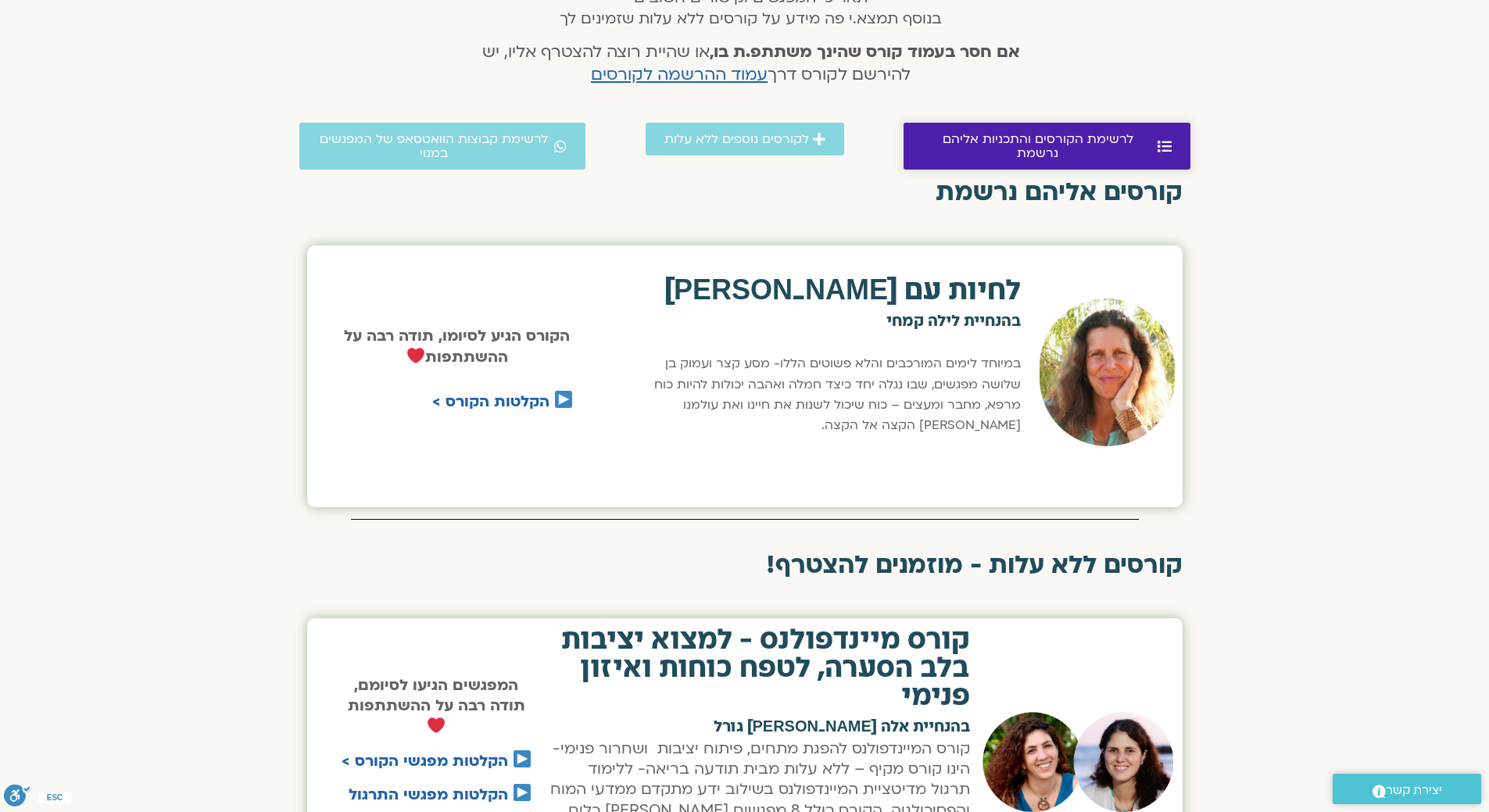
click at [978, 134] on span "לרשימת הקורסים והתכניות אליהם נרשמת" at bounding box center [1038, 146] width 232 height 29
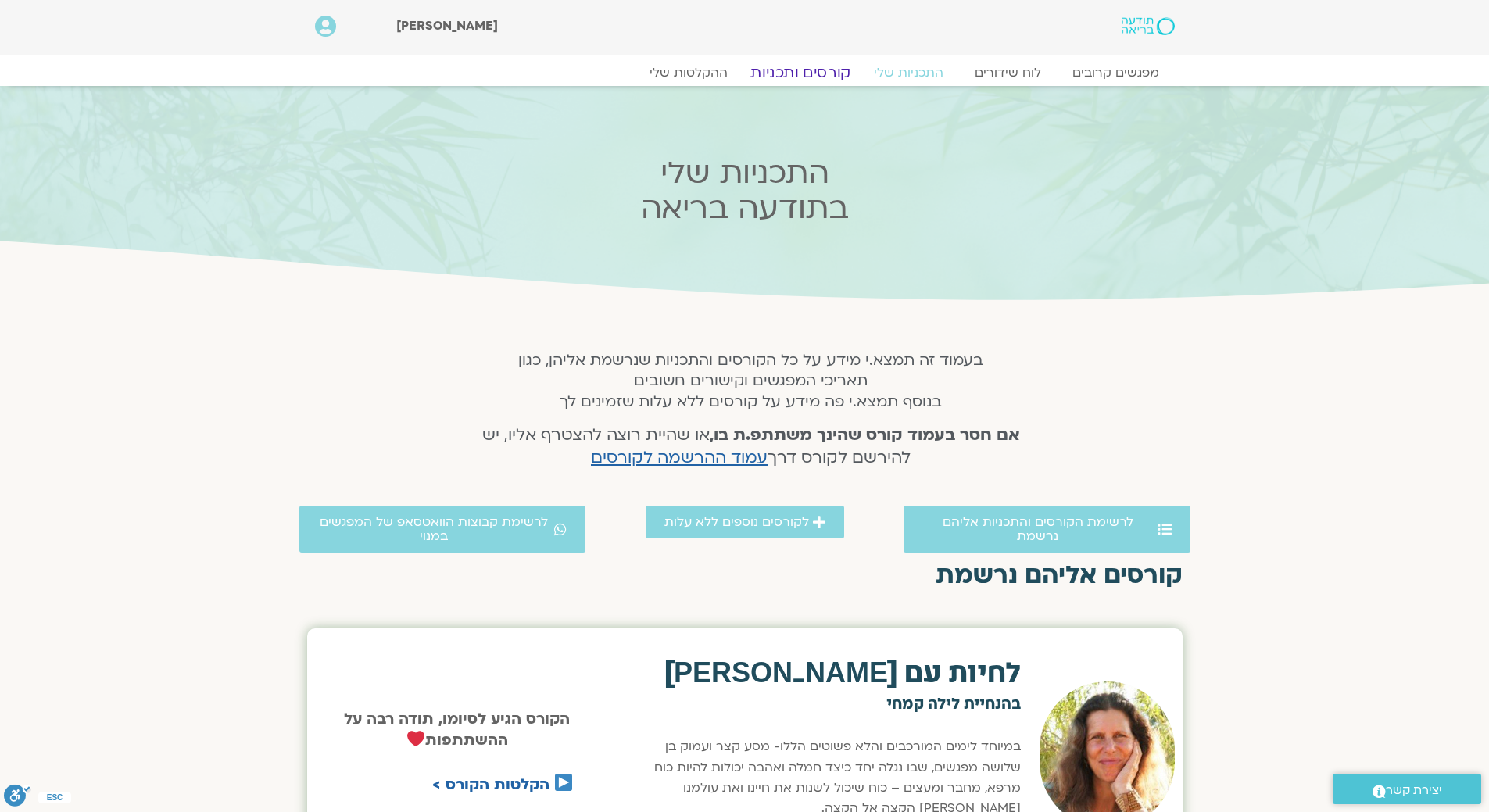
click at [804, 71] on link "קורסים ותכניות" at bounding box center [800, 72] width 138 height 18
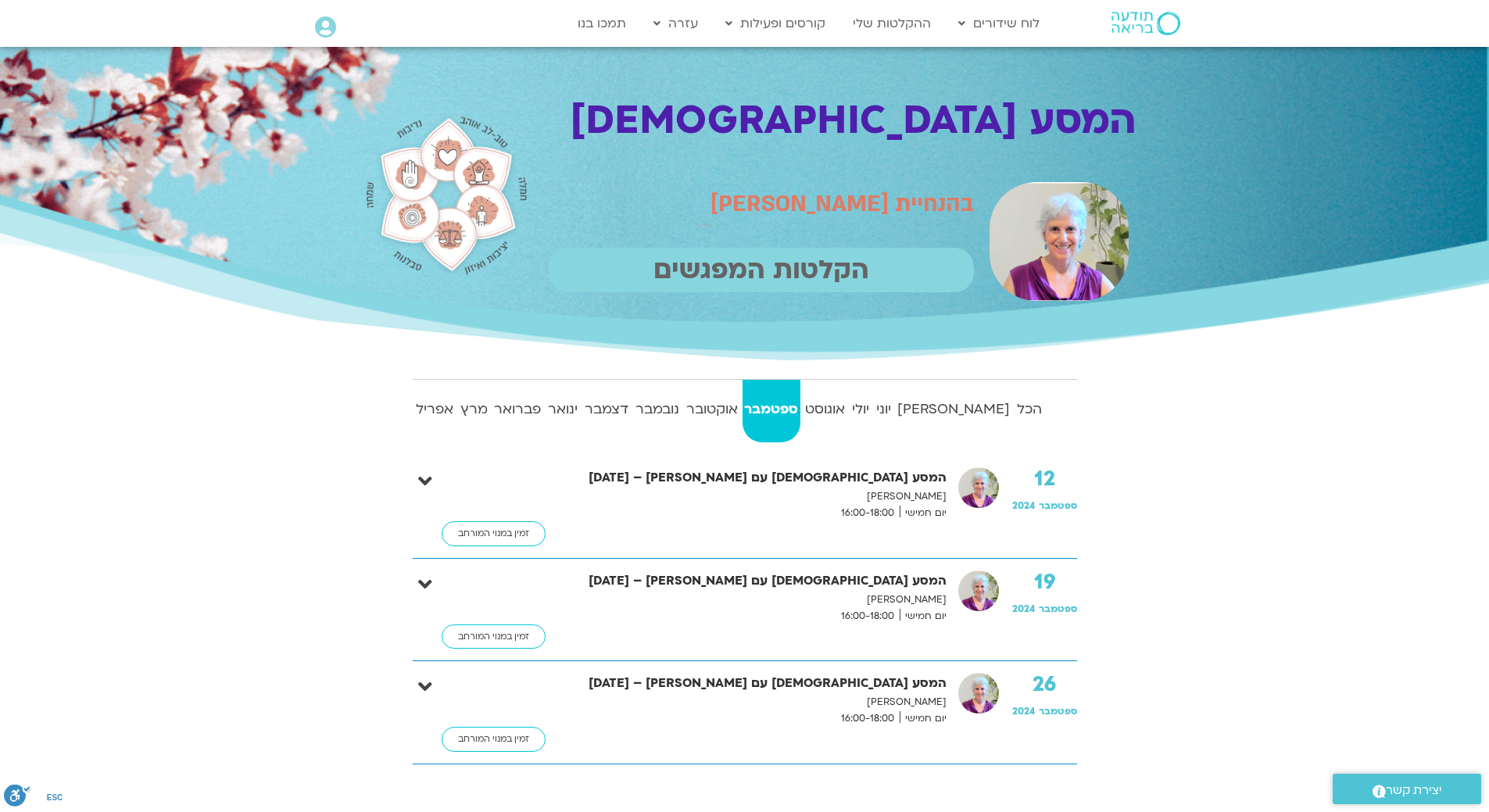
click at [806, 247] on p "הקלטות המפגשים" at bounding box center [761, 269] width 425 height 44
click at [847, 422] on link "אוגוסט" at bounding box center [825, 411] width 44 height 63
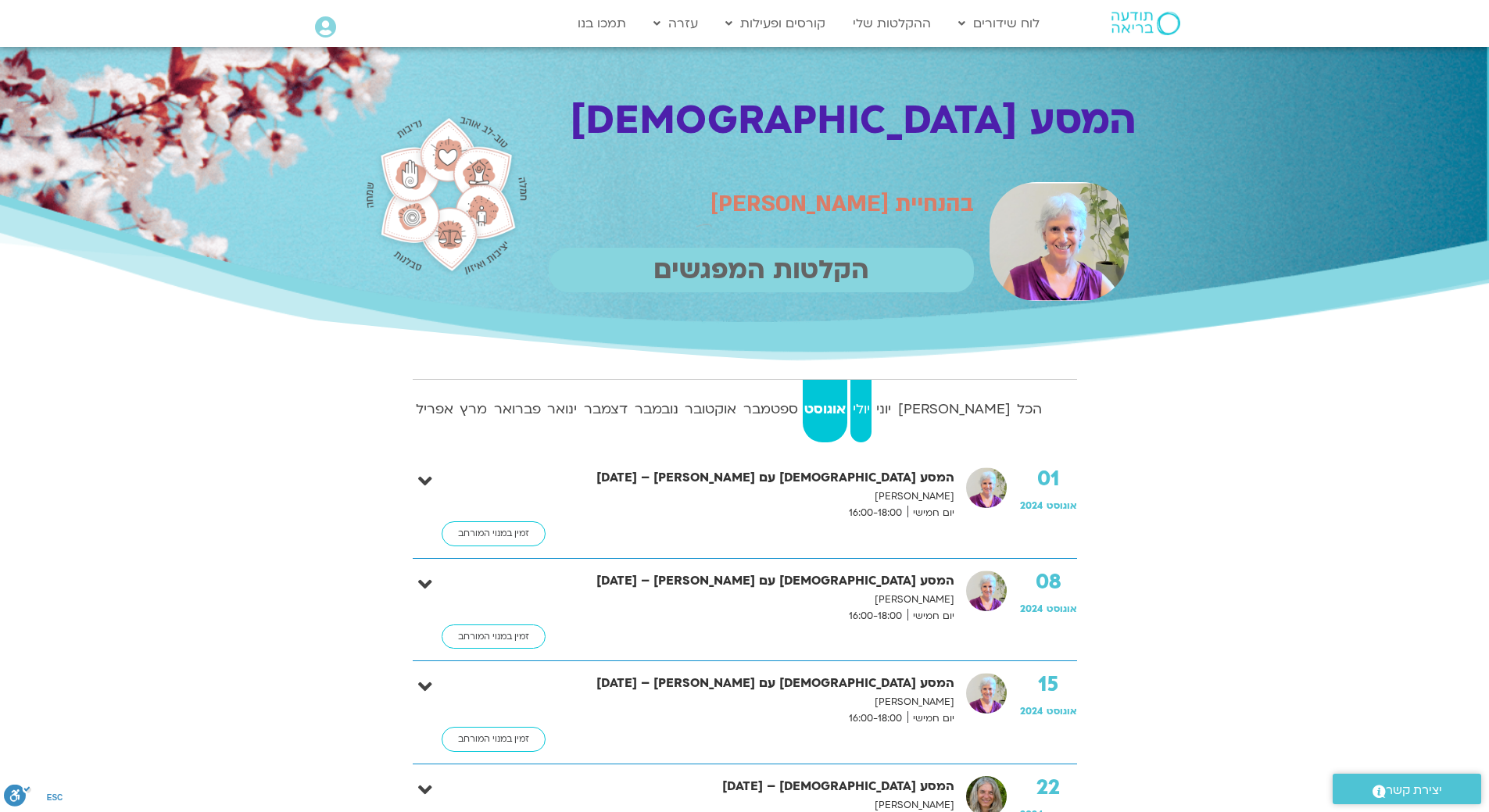
click at [872, 415] on strong "יולי" at bounding box center [861, 409] width 21 height 23
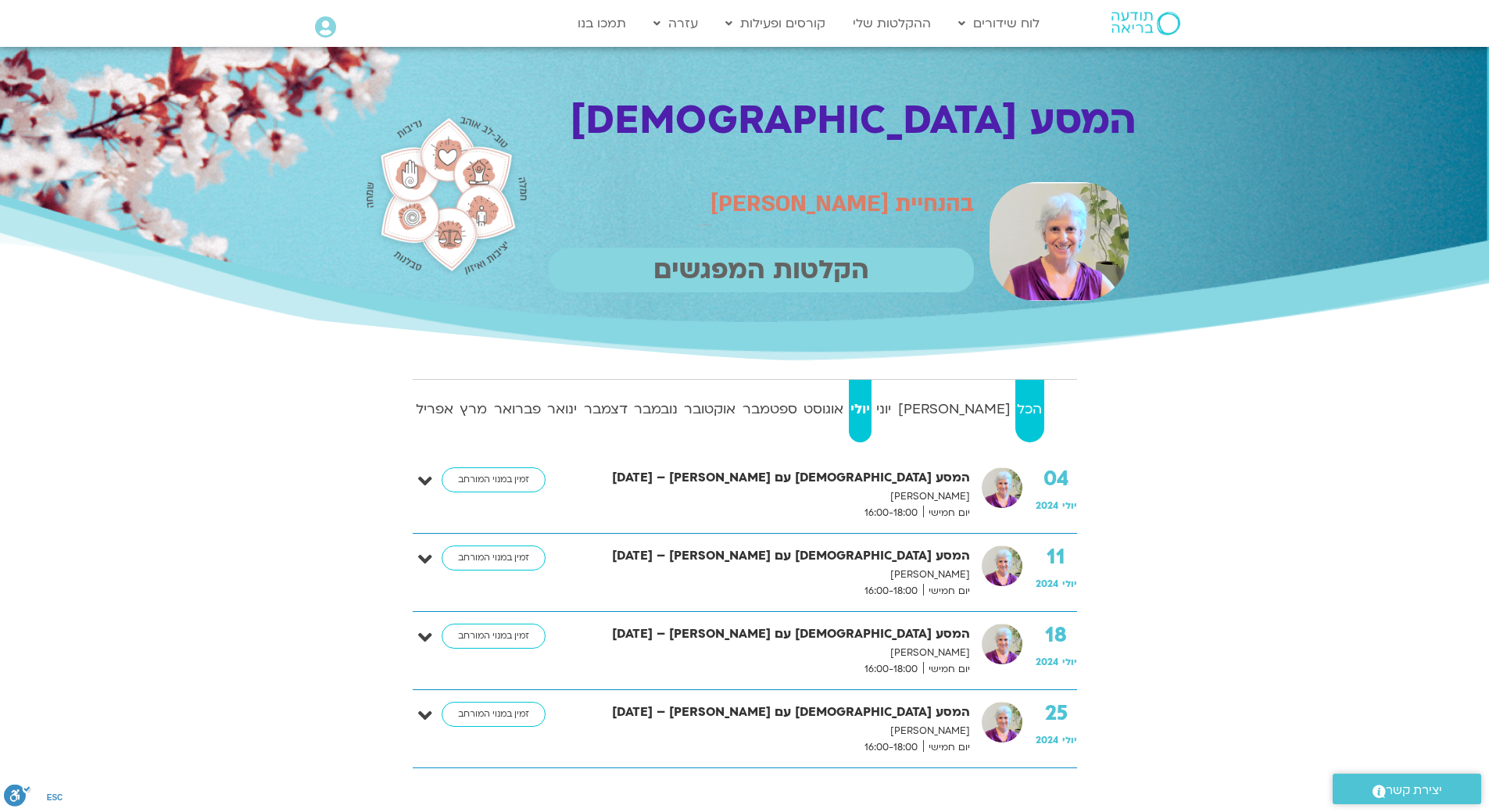
click at [1026, 419] on strong "הכל" at bounding box center [1029, 409] width 29 height 23
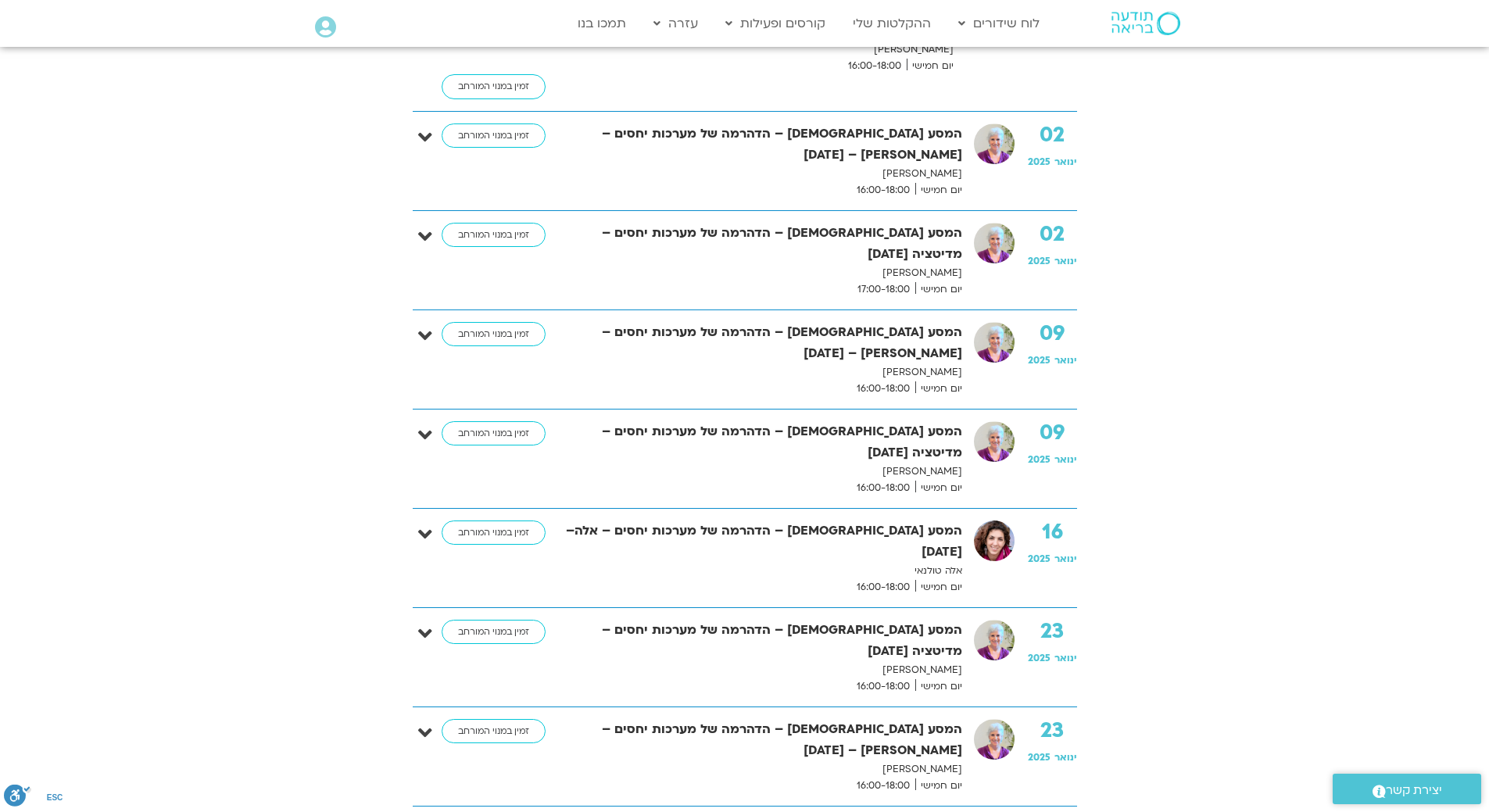
scroll to position [4472, 0]
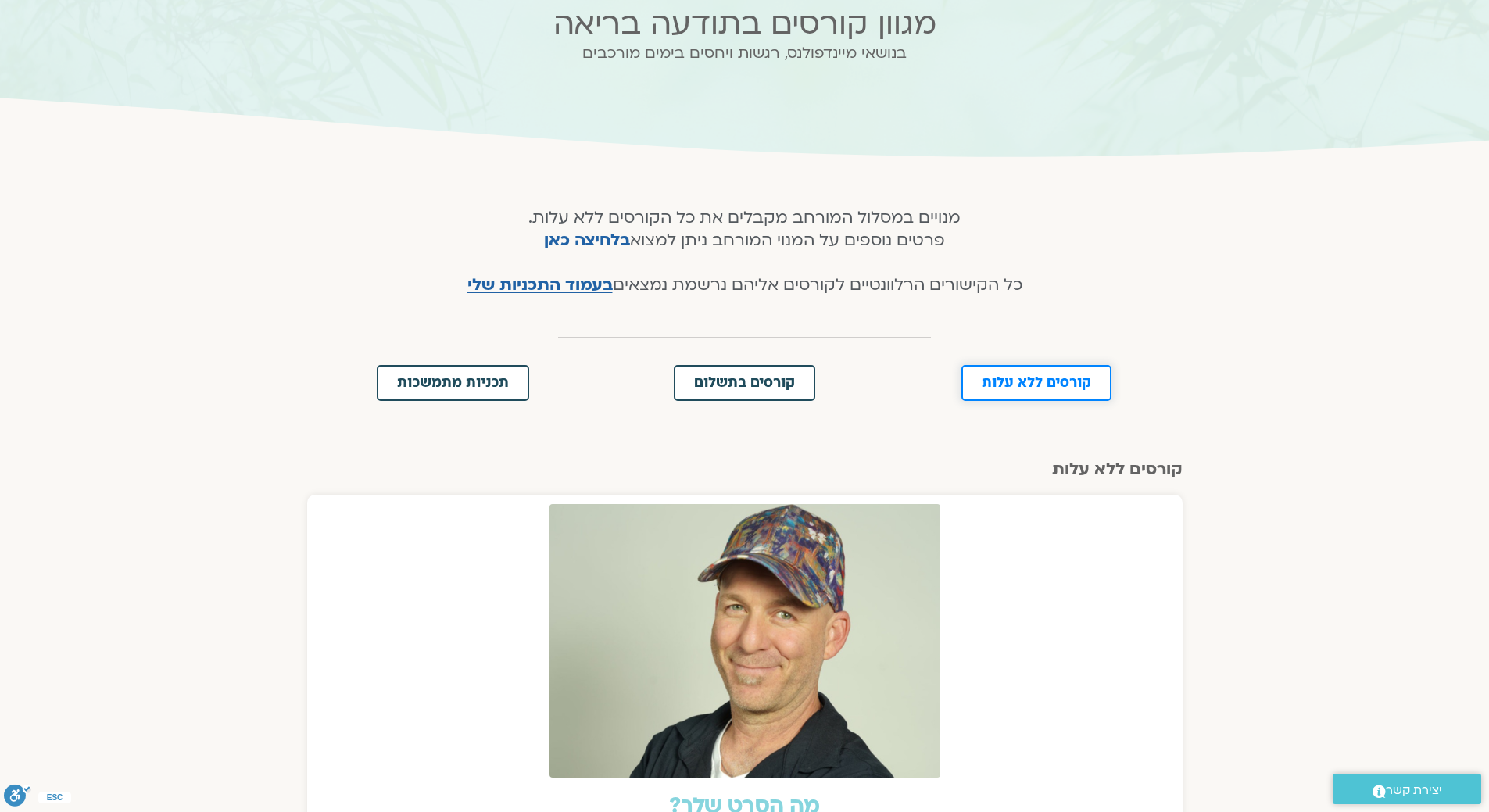
click at [1025, 391] on link "קורסים ללא עלות" at bounding box center [1036, 383] width 150 height 36
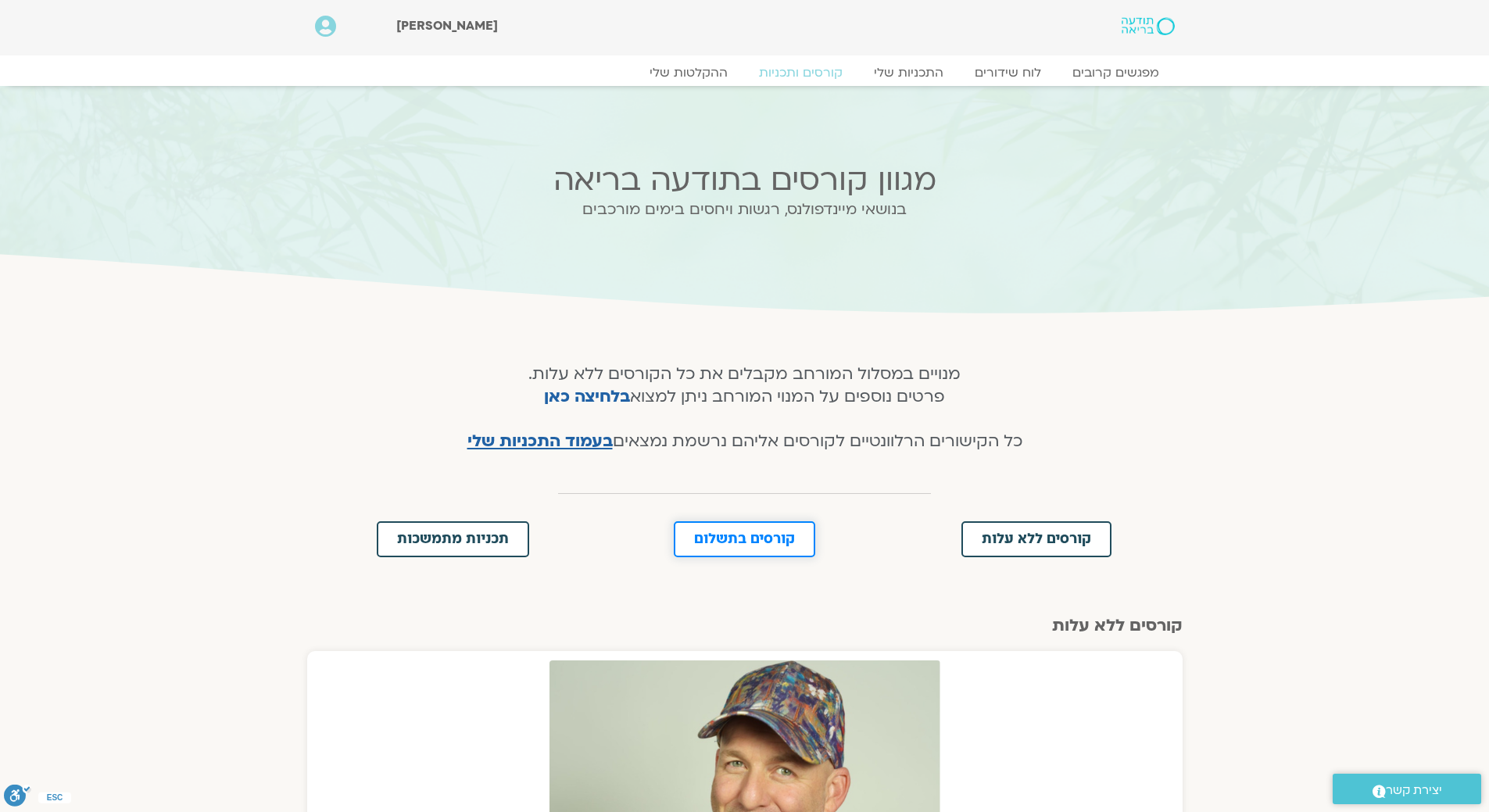
click at [784, 540] on span "קורסים בתשלום" at bounding box center [744, 539] width 101 height 14
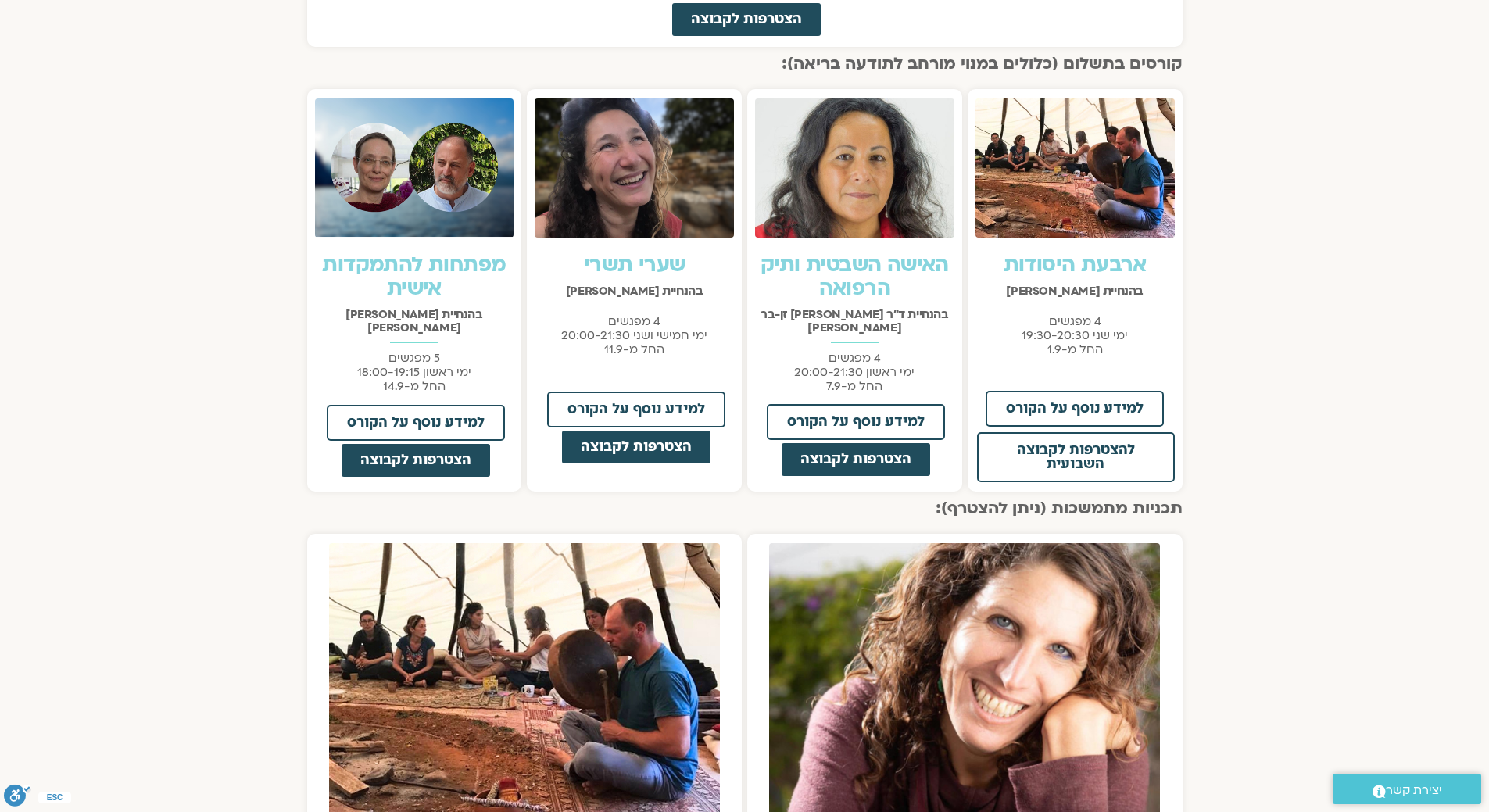
scroll to position [1158, 0]
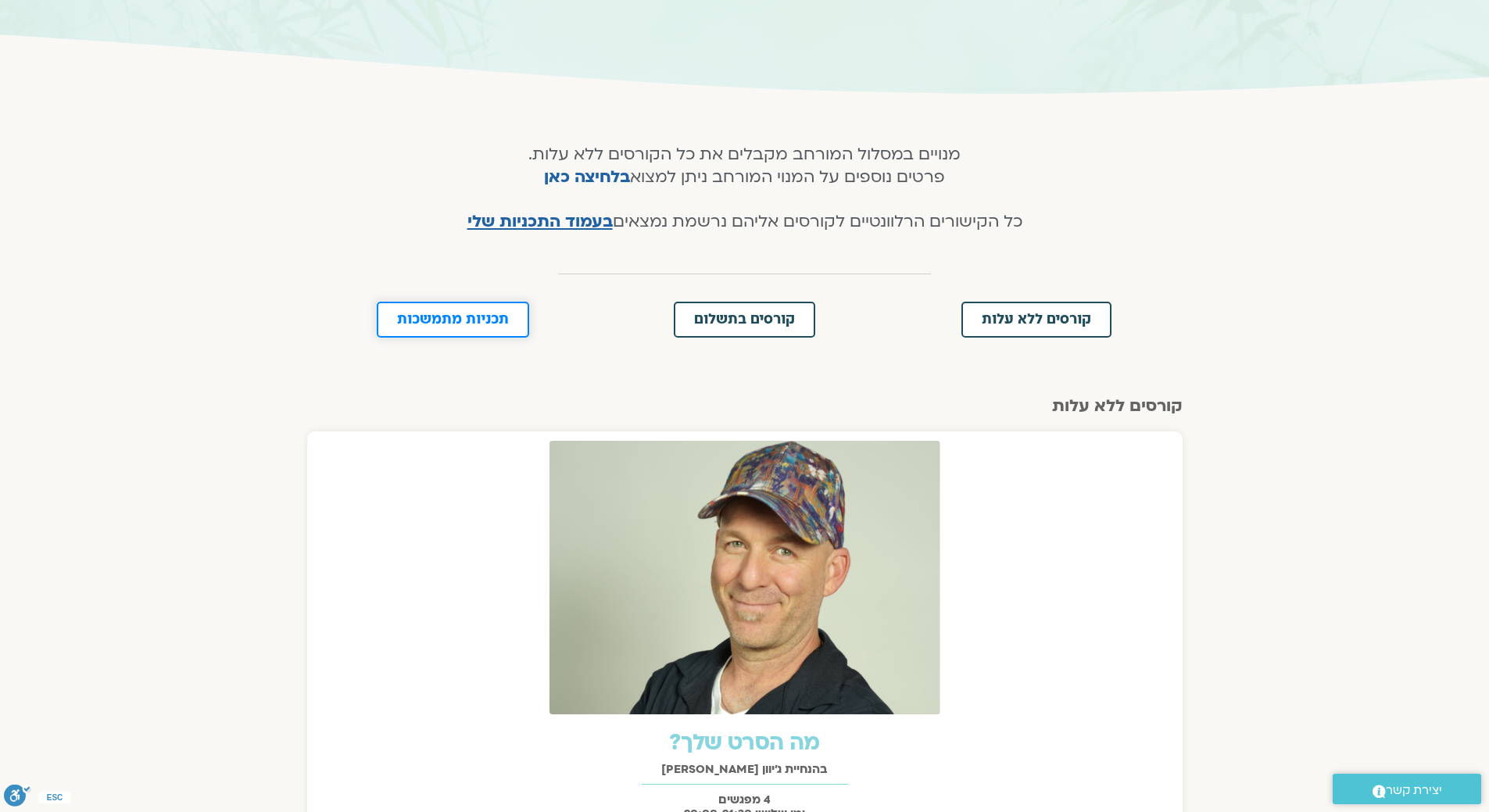
click at [487, 317] on span "תכניות מתמשכות" at bounding box center [452, 320] width 112 height 14
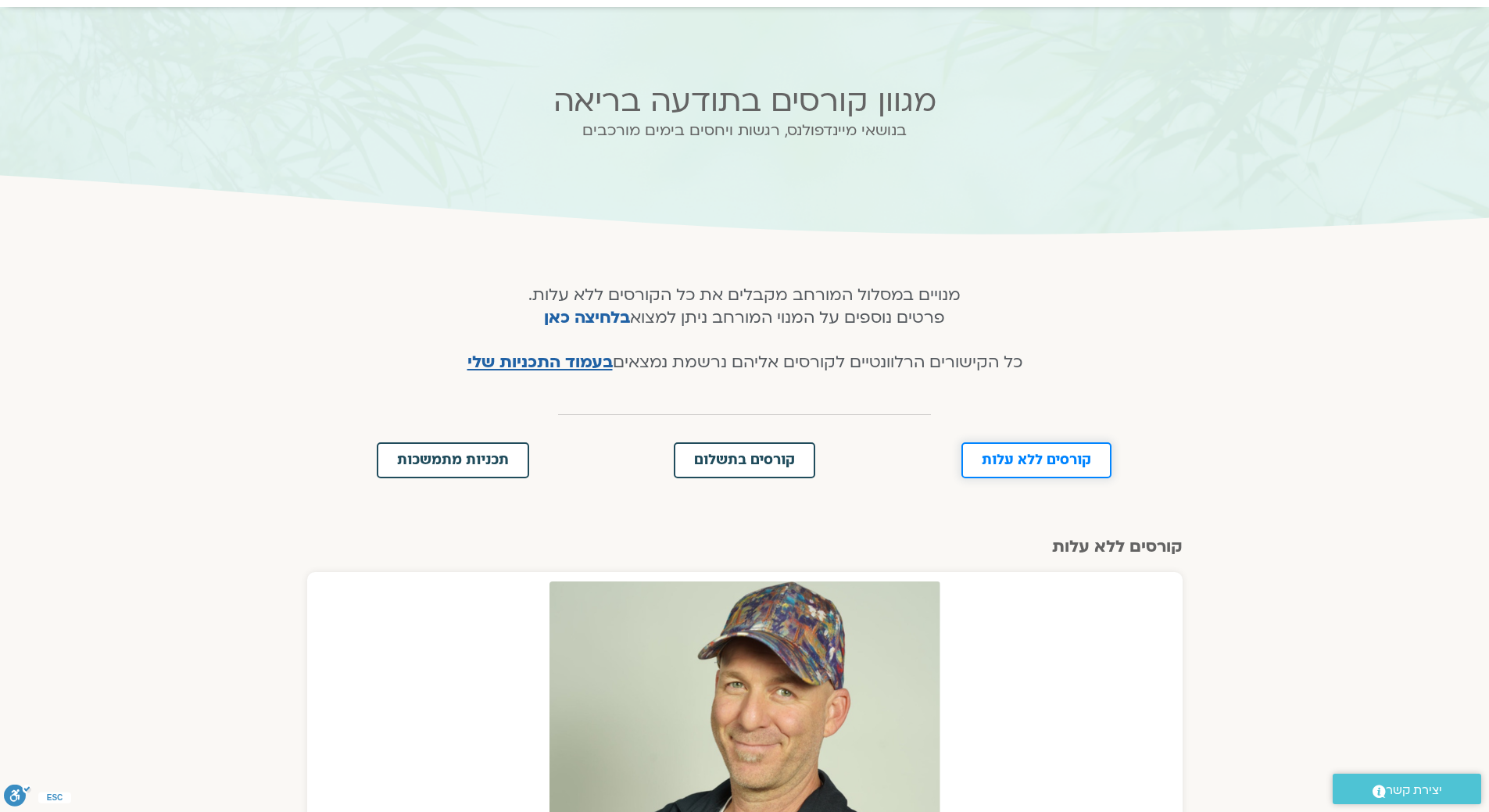
click at [1007, 452] on link "קורסים ללא עלות" at bounding box center [1036, 460] width 150 height 36
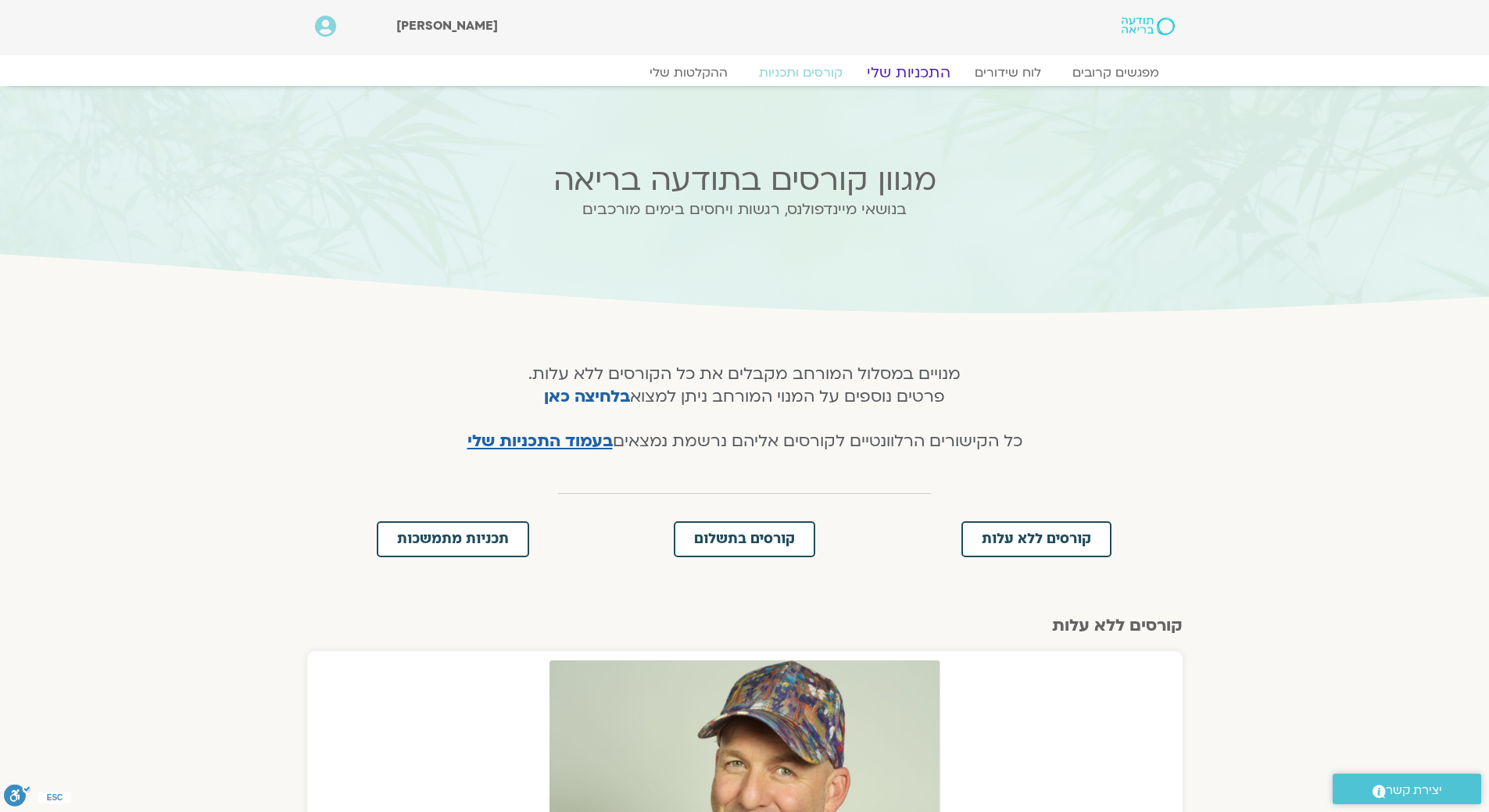
click at [936, 75] on link "התכניות שלי" at bounding box center [908, 72] width 121 height 18
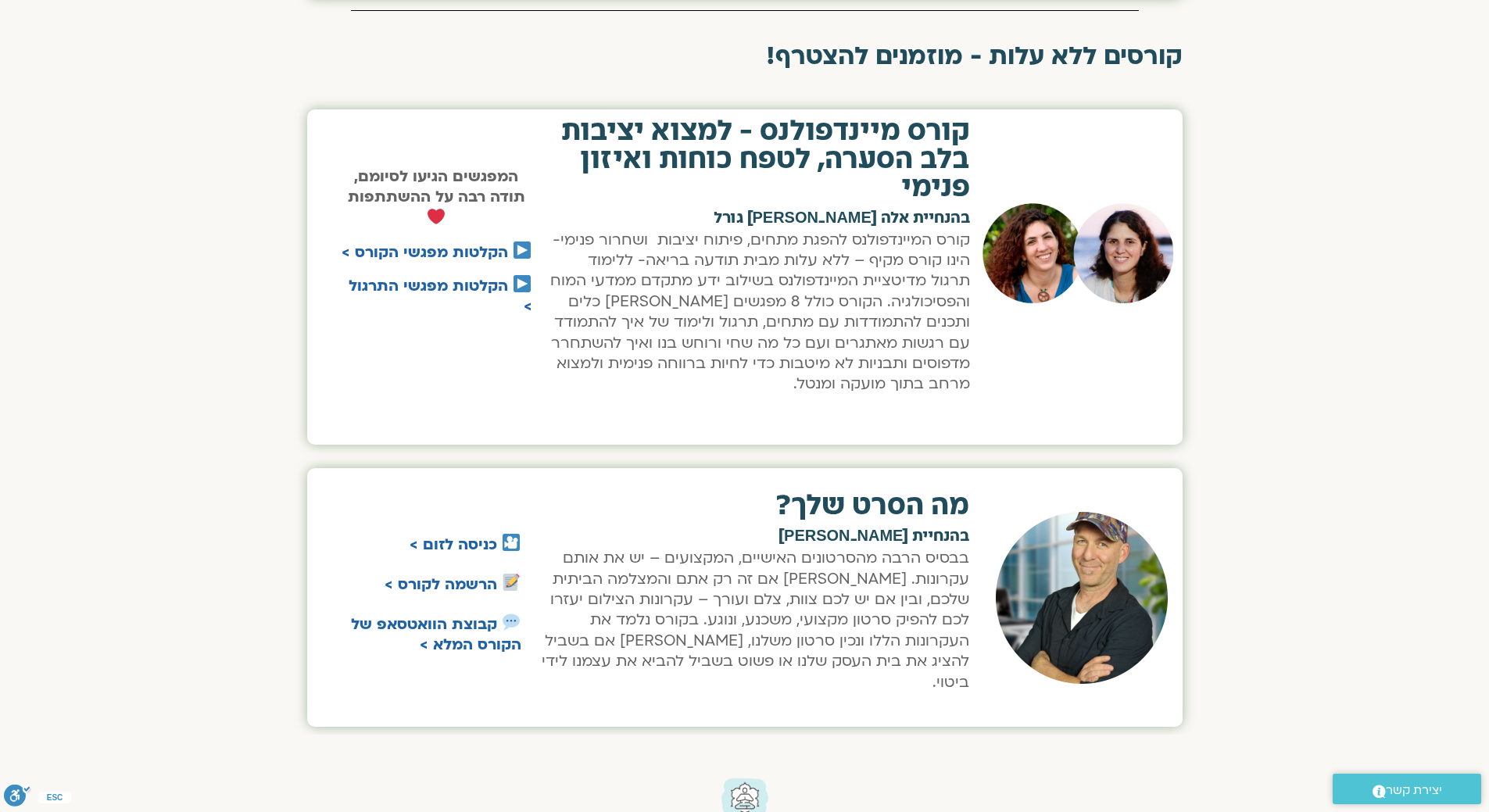
scroll to position [703, 0]
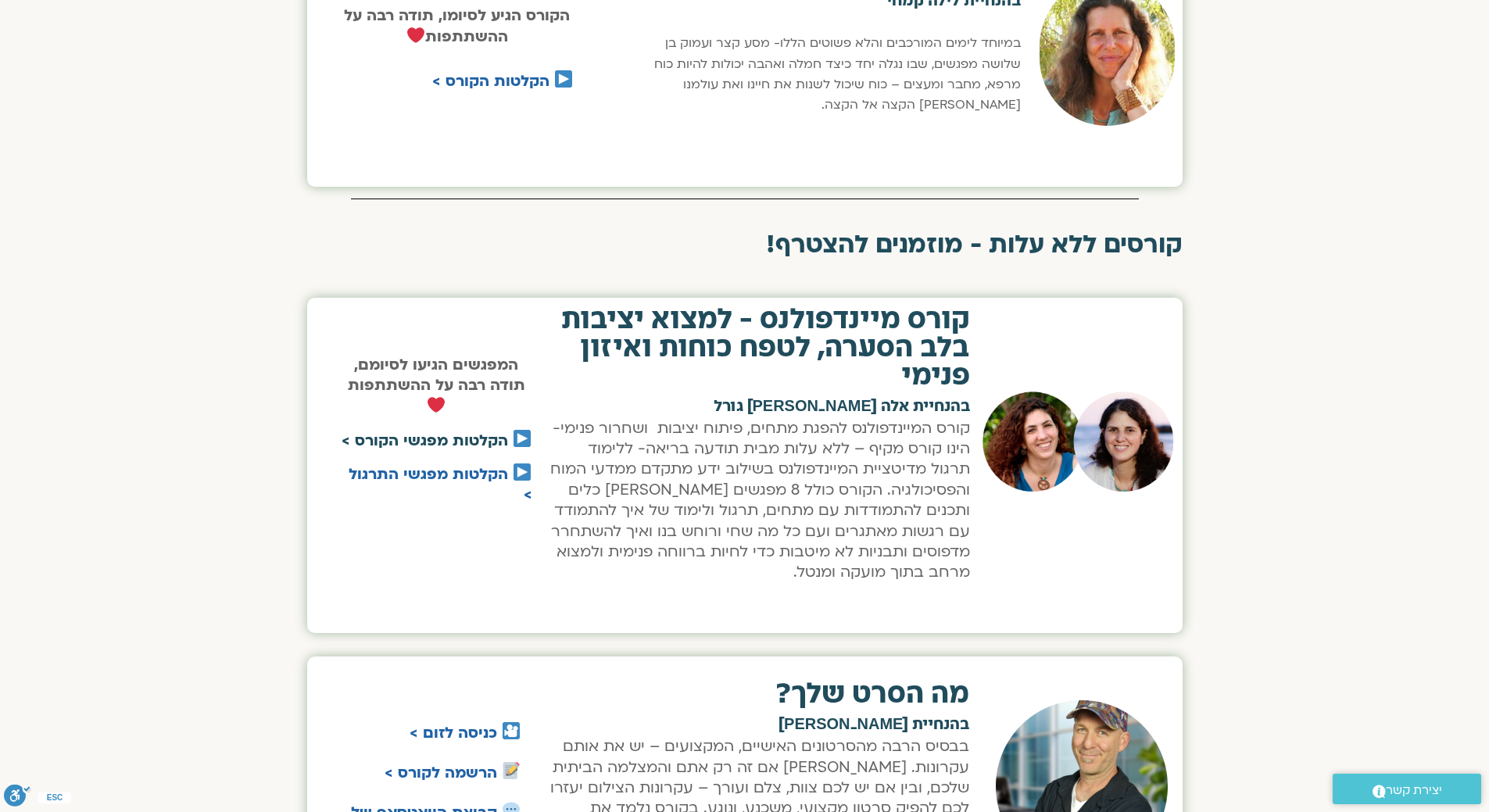
click at [478, 440] on link "הקלטות מפגשי הקורס >" at bounding box center [424, 440] width 166 height 20
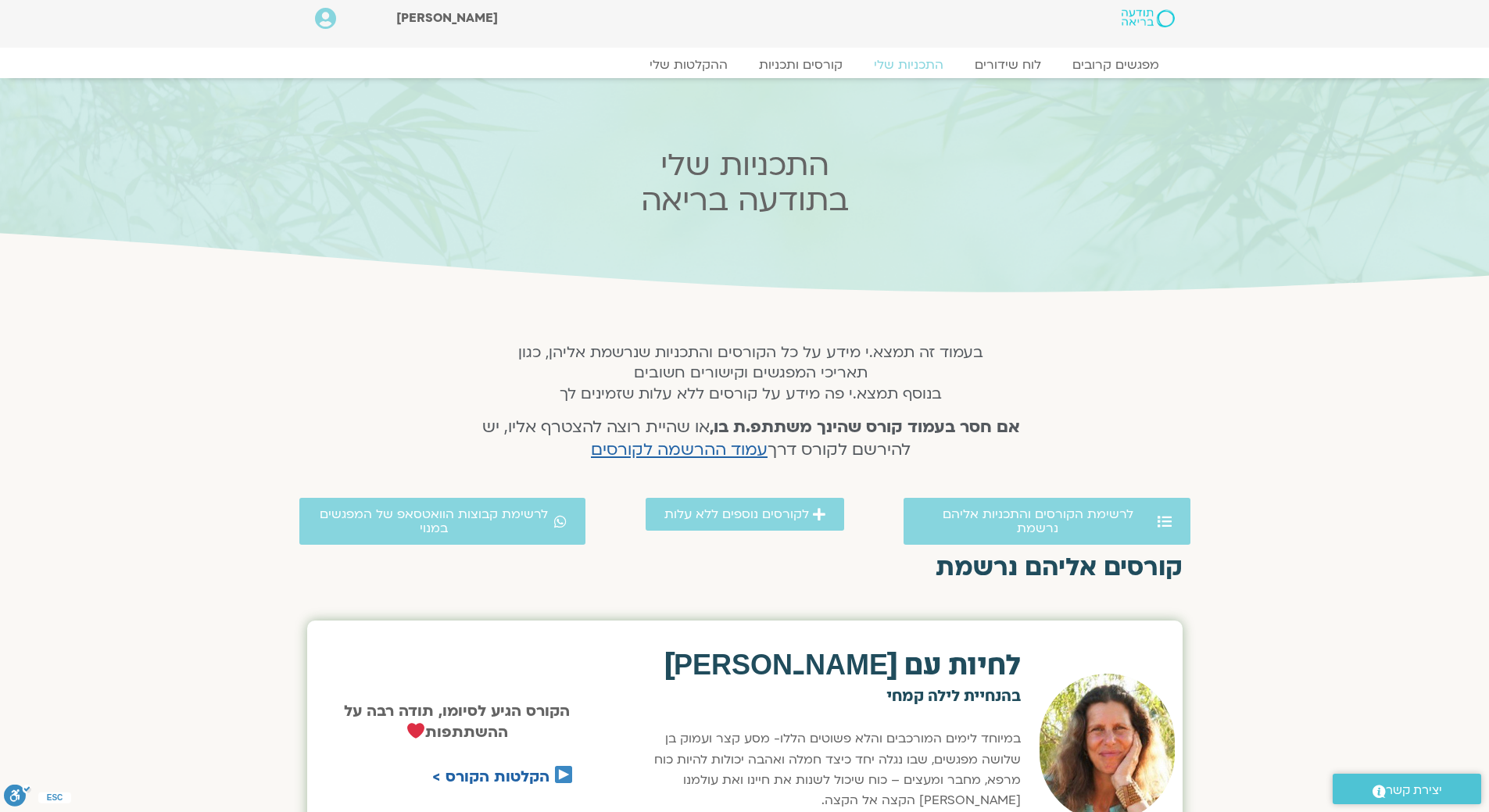
scroll to position [0, 0]
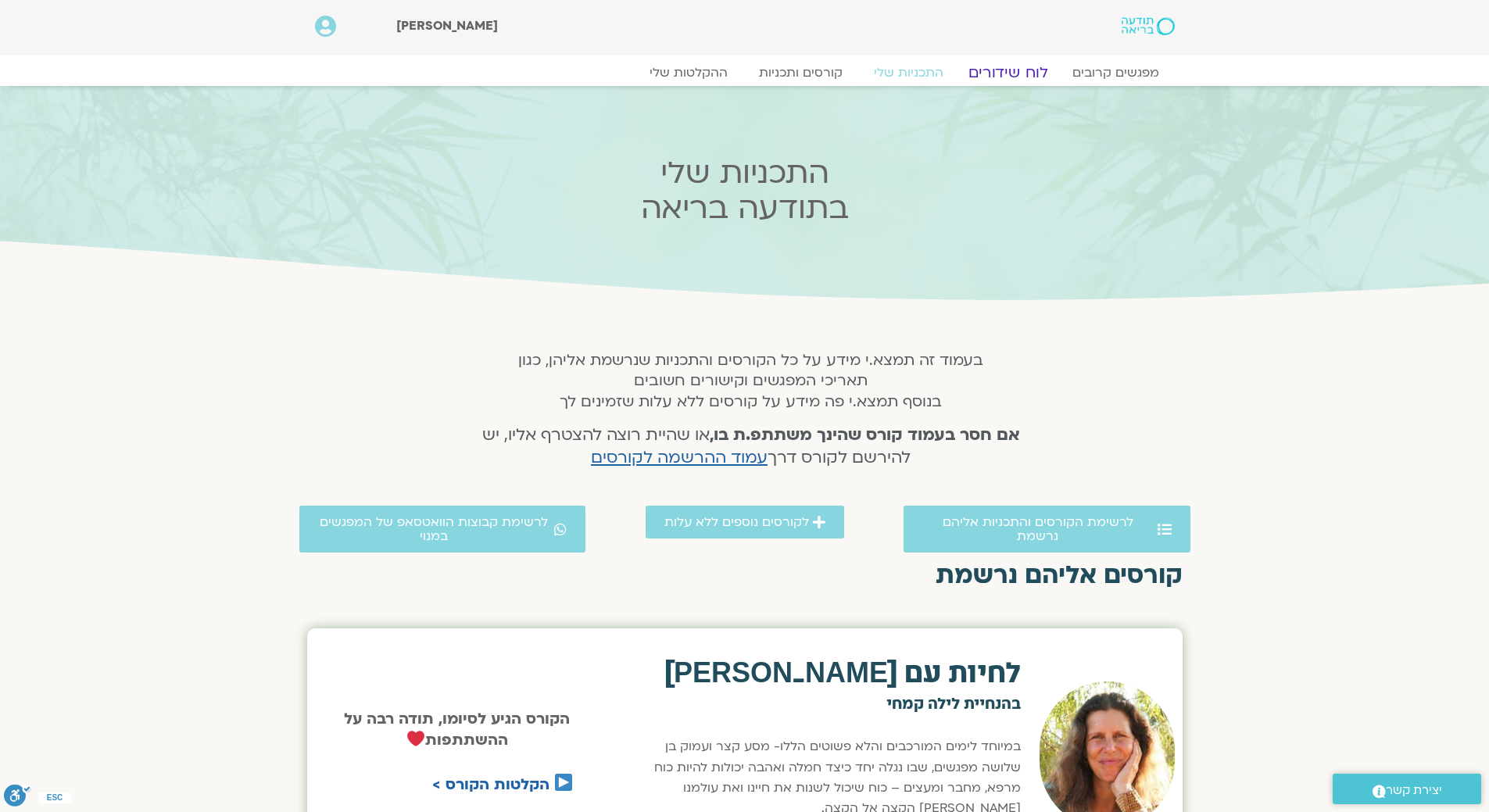
click at [1013, 65] on link "לוח שידורים" at bounding box center [1007, 72] width 117 height 18
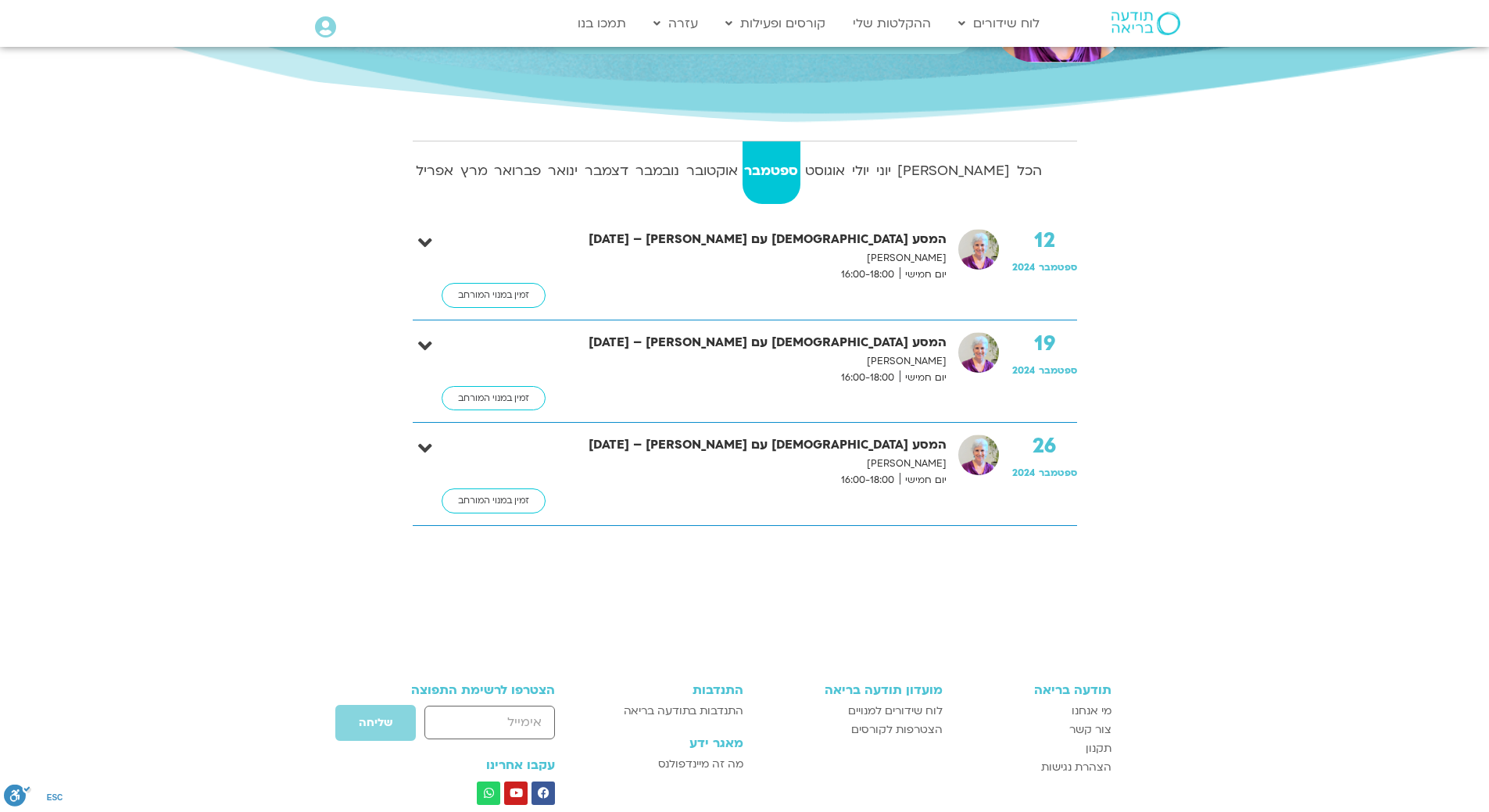
scroll to position [132, 0]
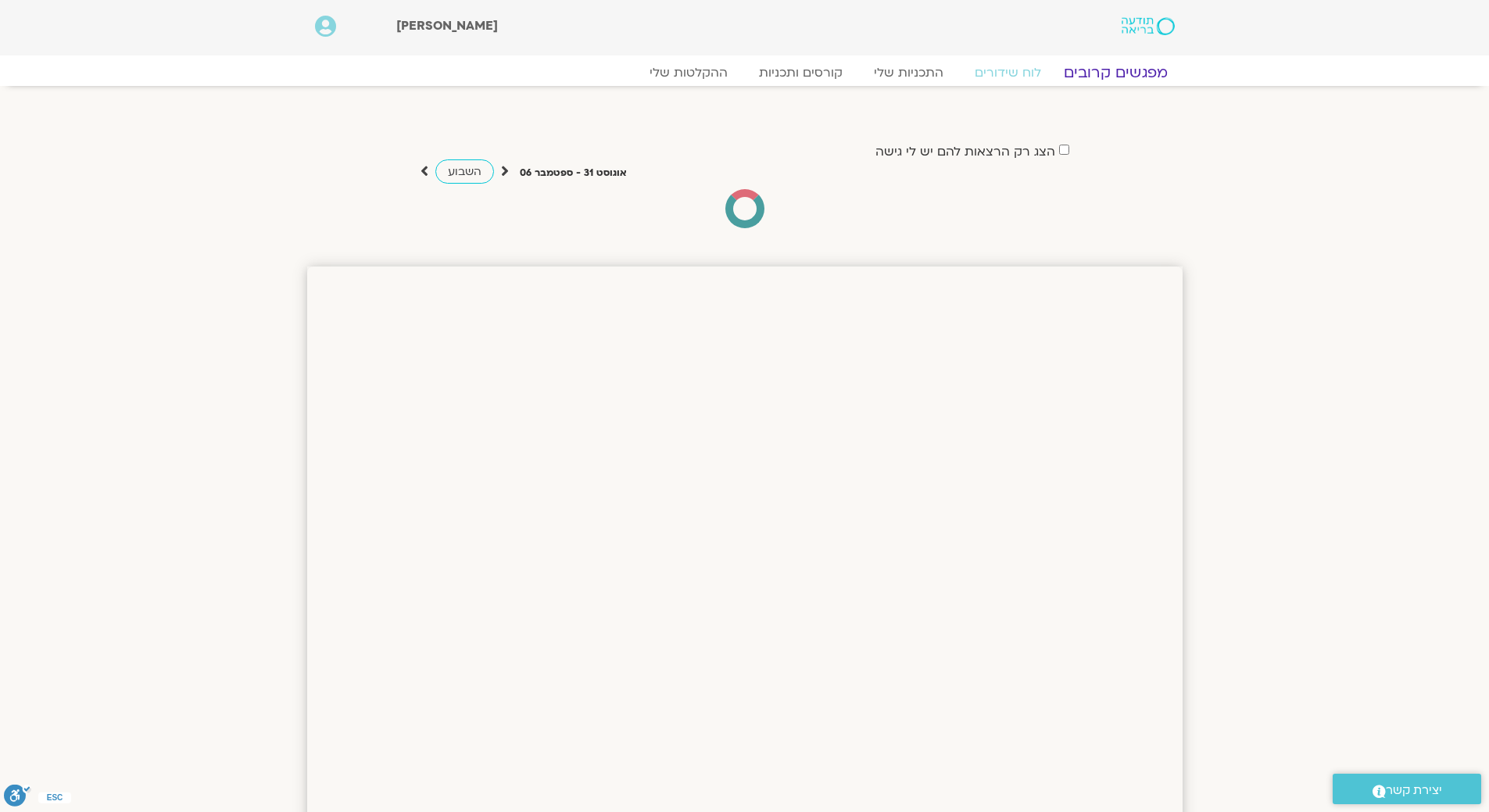
click at [1132, 66] on link "מפגשים קרובים" at bounding box center [1115, 72] width 142 height 18
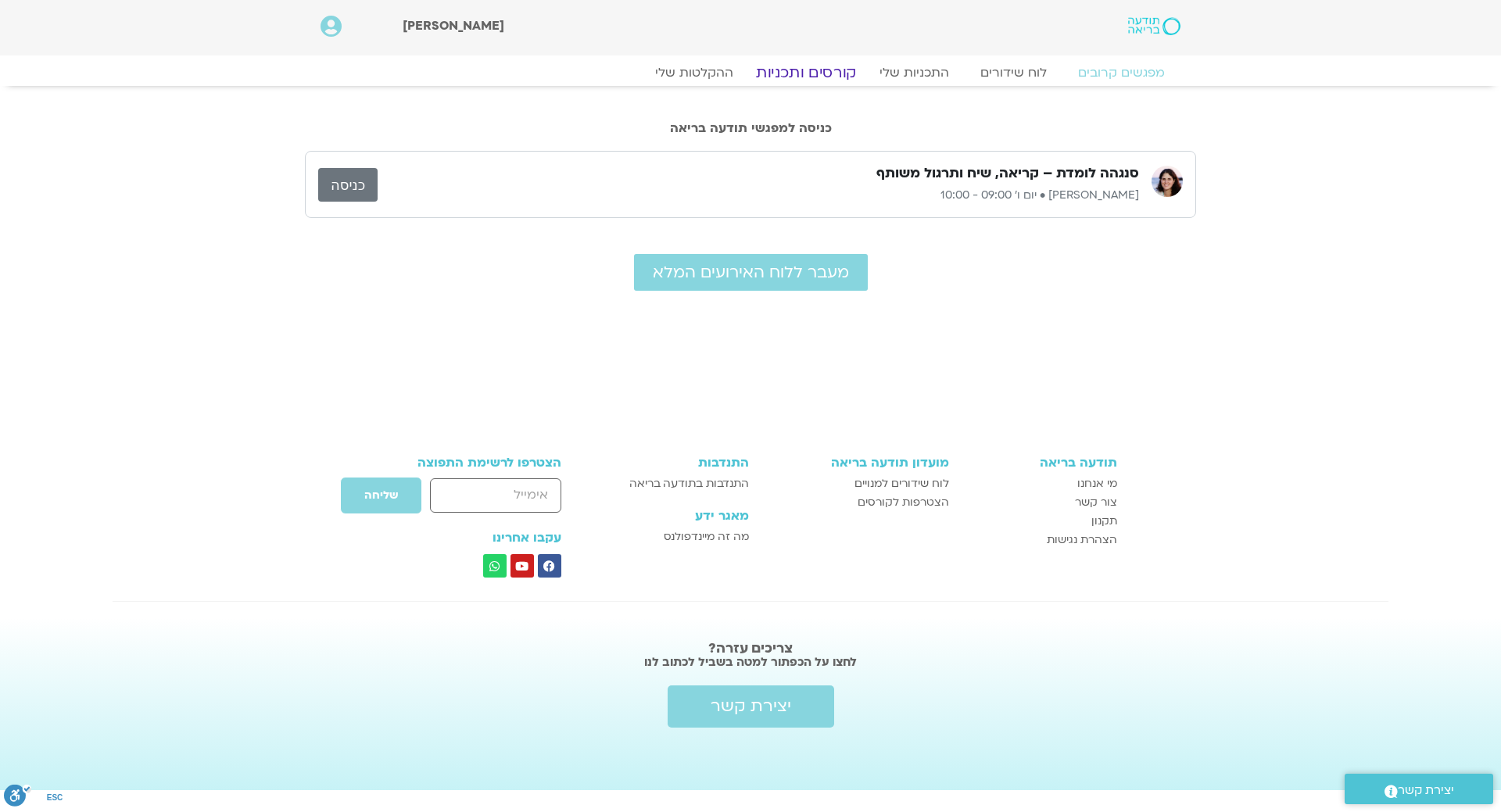
click at [812, 71] on link "קורסים ותכניות" at bounding box center [806, 72] width 138 height 18
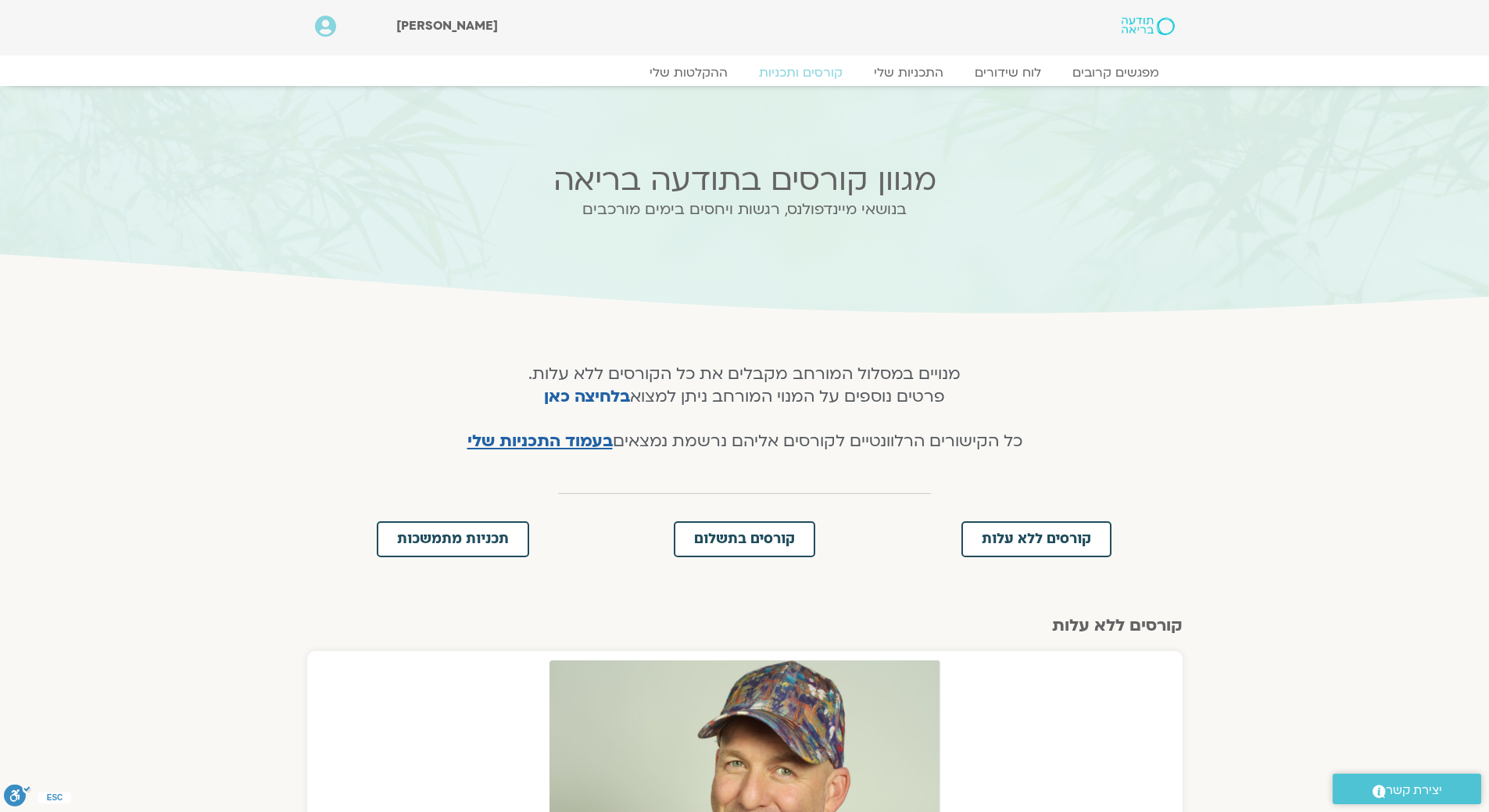
click at [1145, 24] on img at bounding box center [1148, 25] width 52 height 18
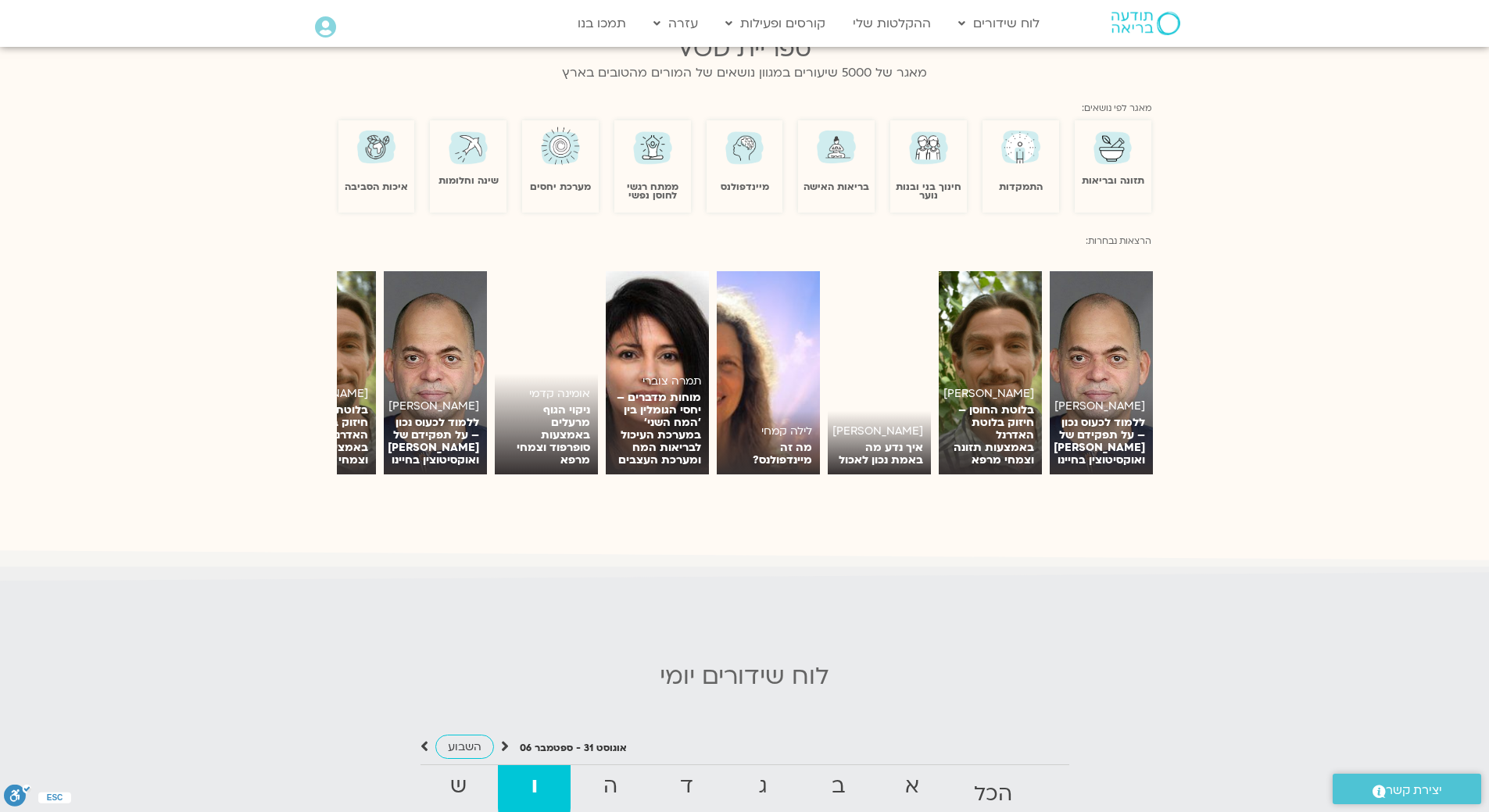
scroll to position [860, 0]
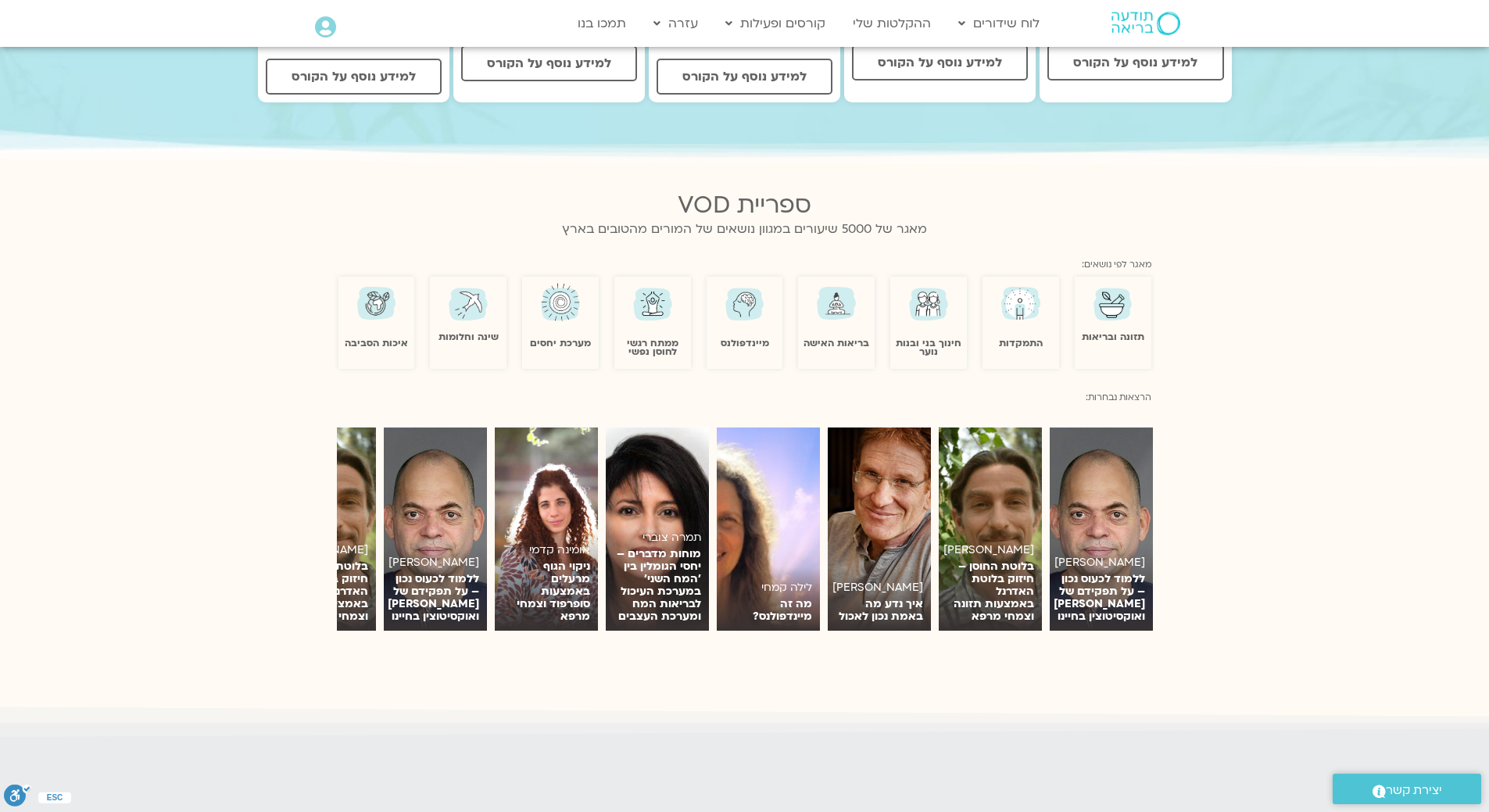
click at [741, 303] on img at bounding box center [745, 302] width 45 height 44
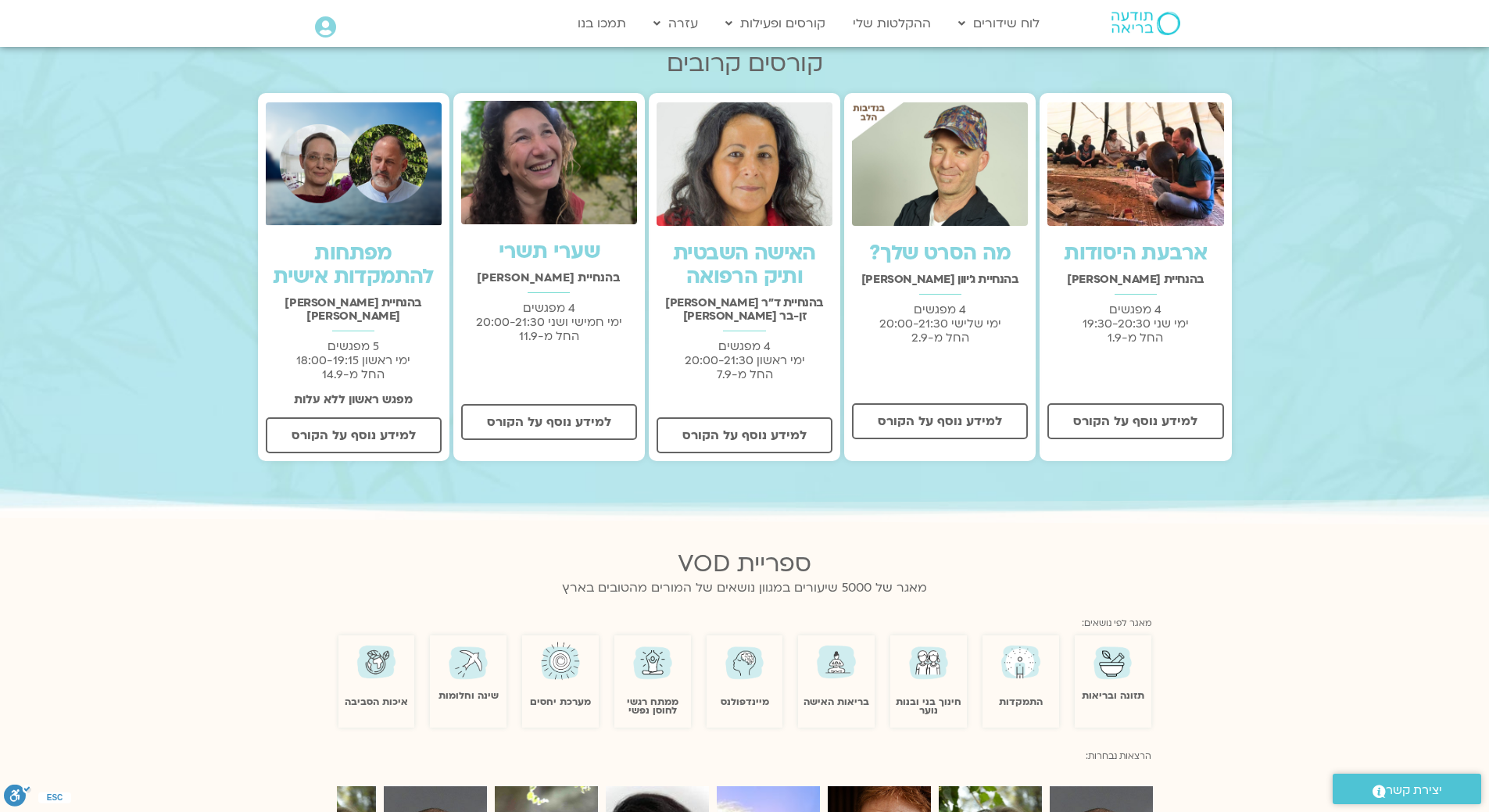
scroll to position [469, 0]
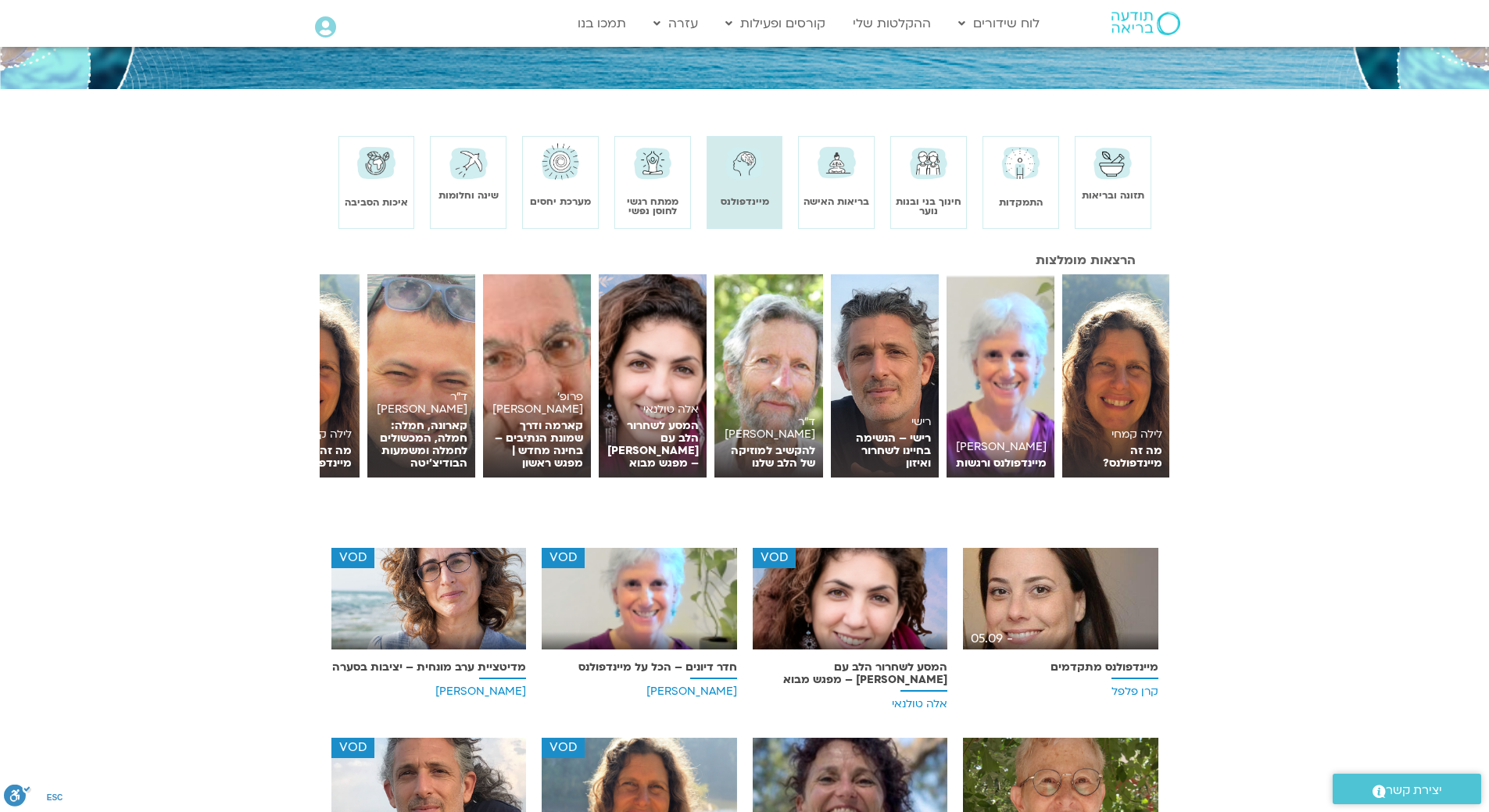
scroll to position [313, 0]
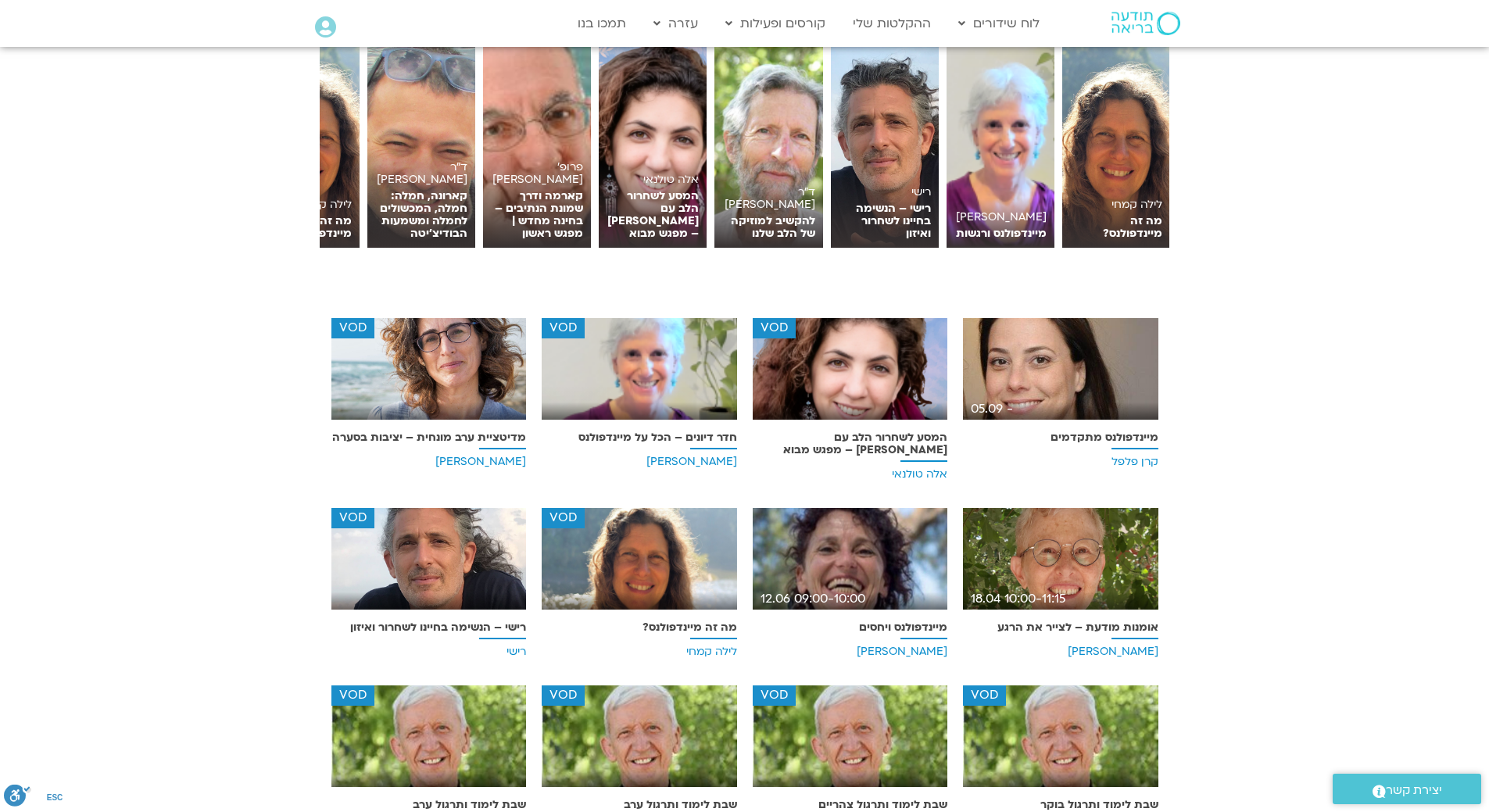
drag, startPoint x: 690, startPoint y: 544, endPoint x: 627, endPoint y: 532, distance: 64.1
click at [627, 532] on img at bounding box center [639, 565] width 195 height 113
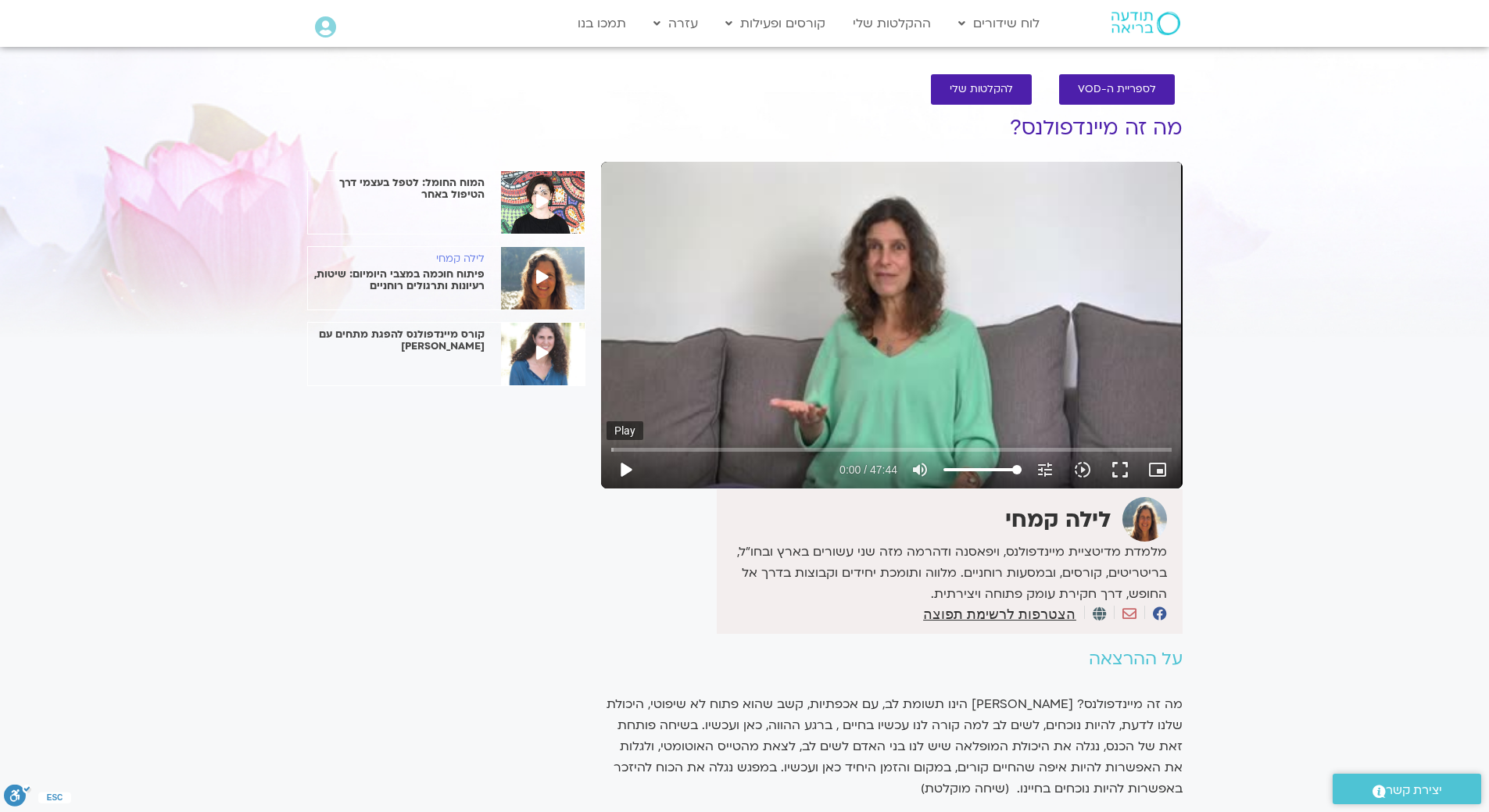
click at [629, 469] on button "play_arrow" at bounding box center [625, 470] width 38 height 38
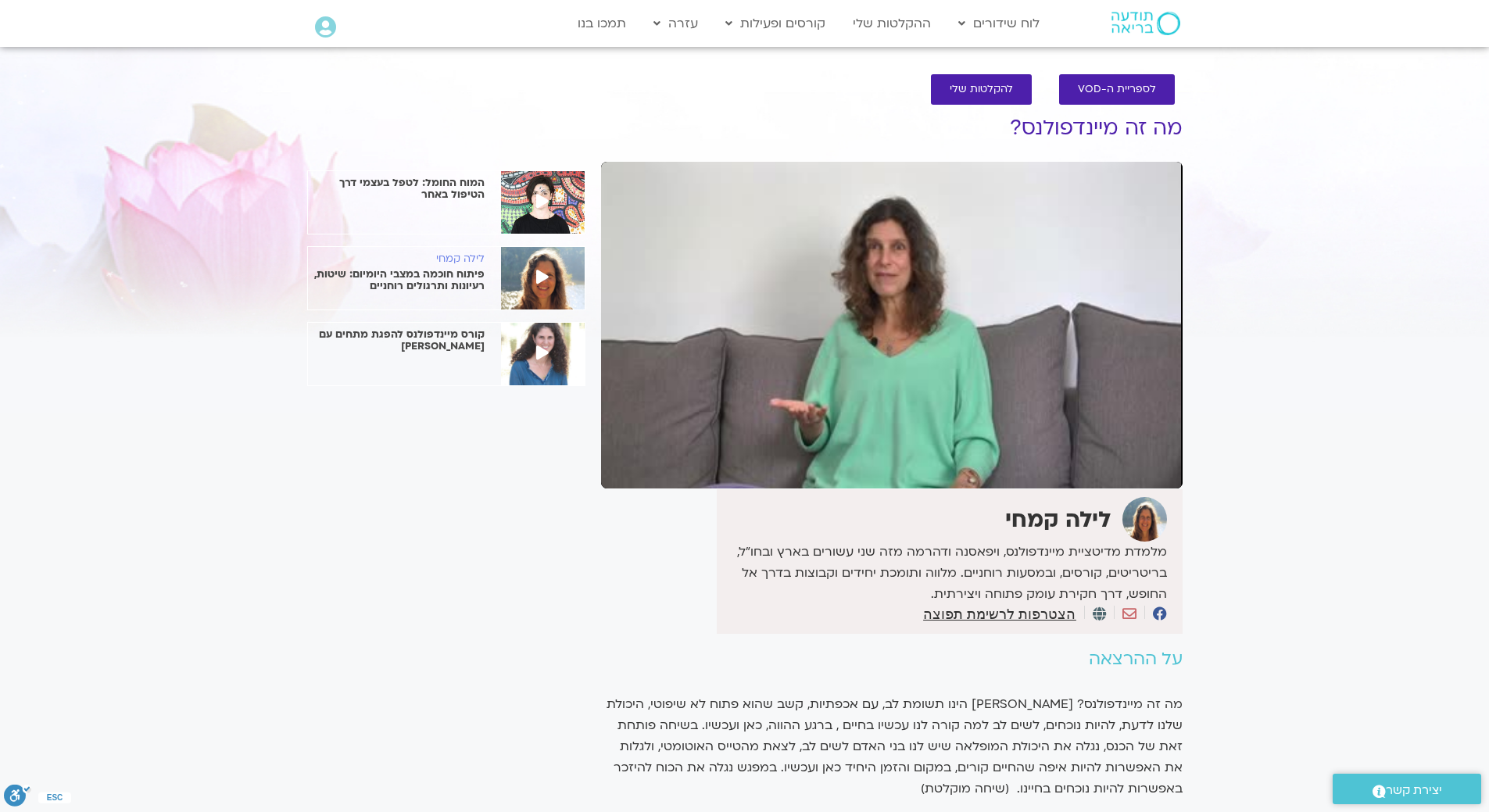
type input "187.684286"
click at [461, 341] on p "קורס מיינדפולנס להפגת מתחים עם [PERSON_NAME]" at bounding box center [396, 341] width 177 height 23
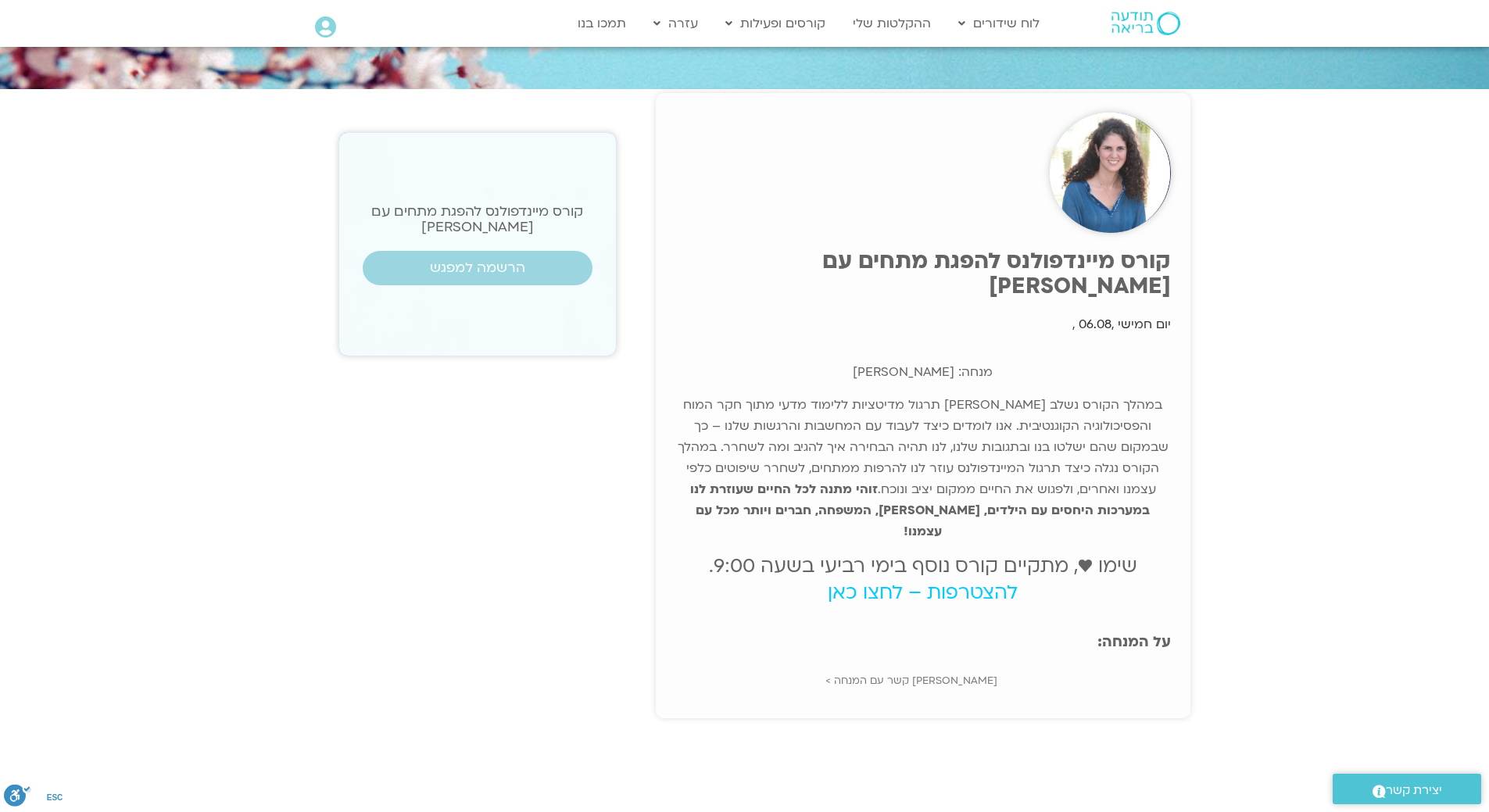
click at [1143, 24] on img at bounding box center [1146, 23] width 69 height 23
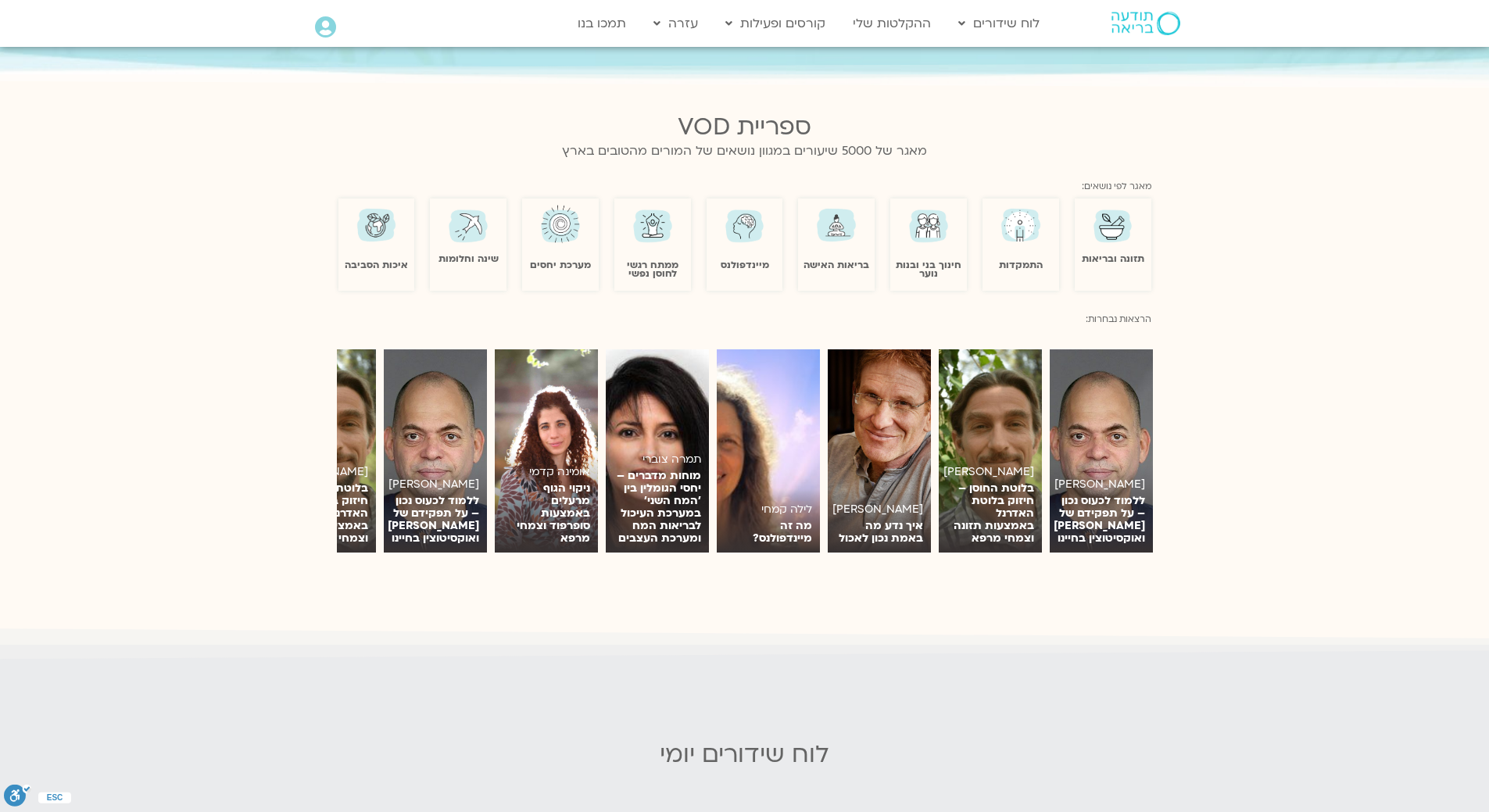
click at [747, 237] on div "מיינדפולנס" at bounding box center [744, 236] width 76 height 67
click at [744, 258] on link "מיינדפולנס" at bounding box center [745, 264] width 49 height 13
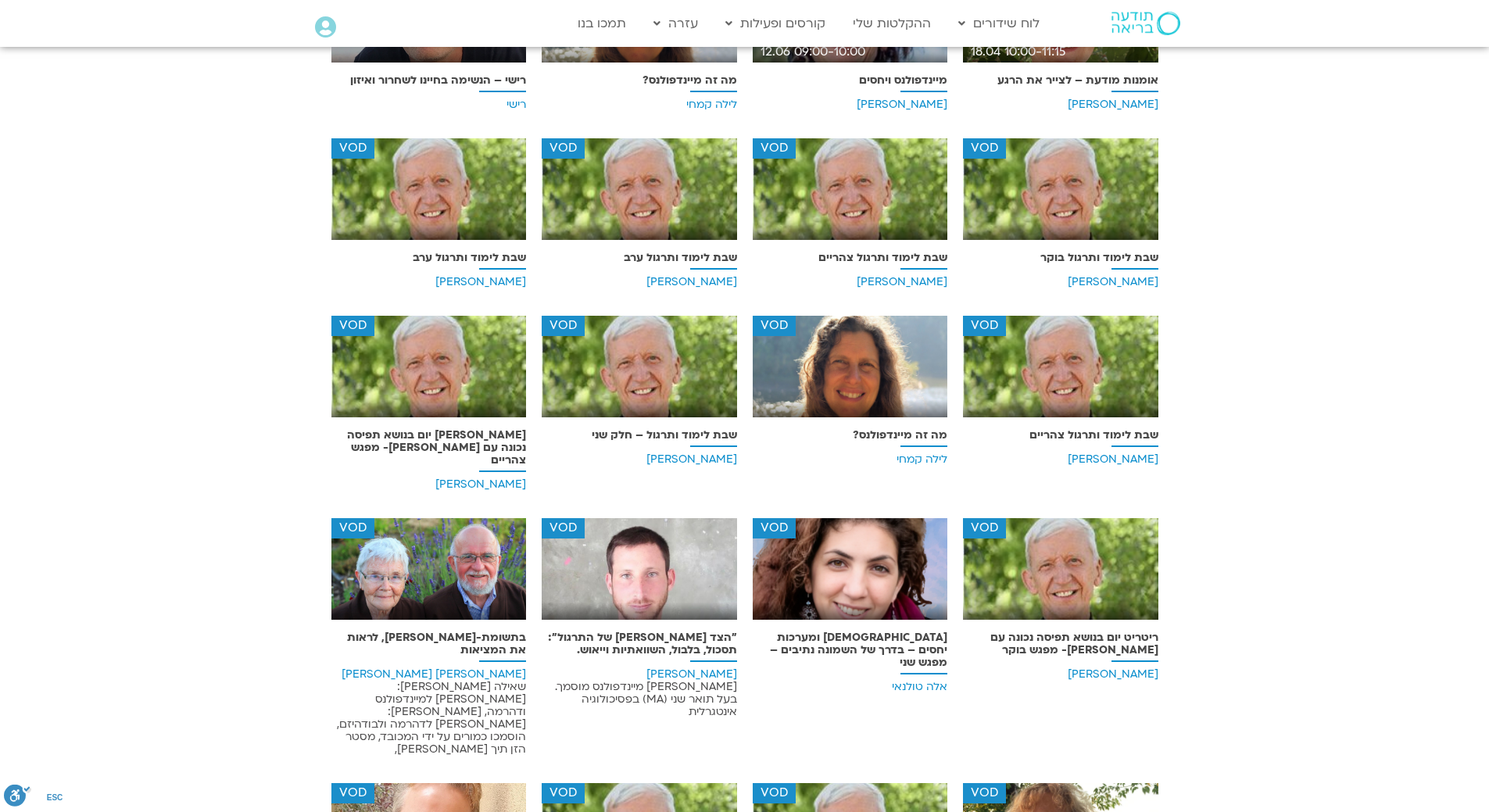
scroll to position [657, 0]
